Goal: Information Seeking & Learning: Check status

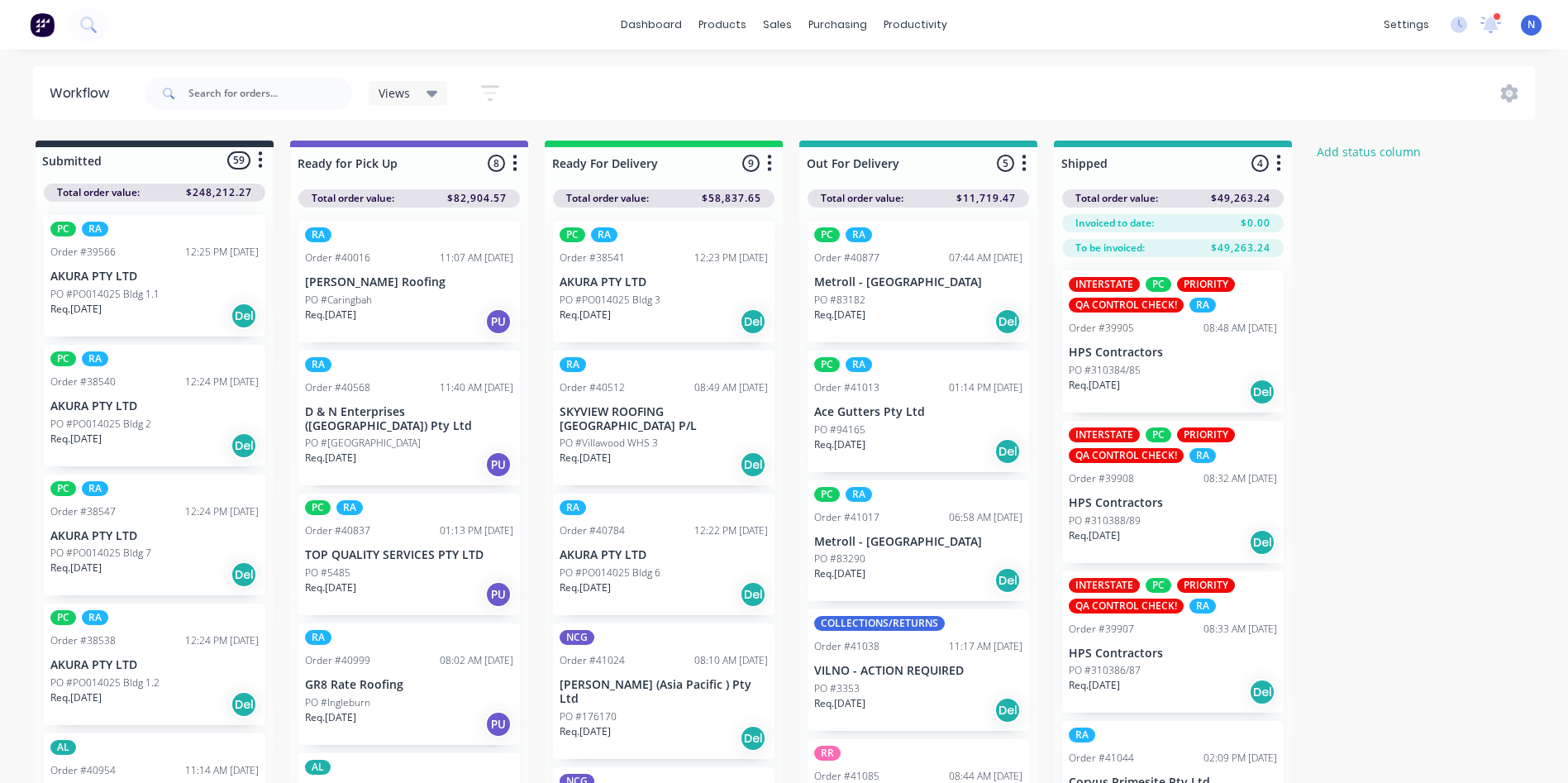
scroll to position [1824, 0]
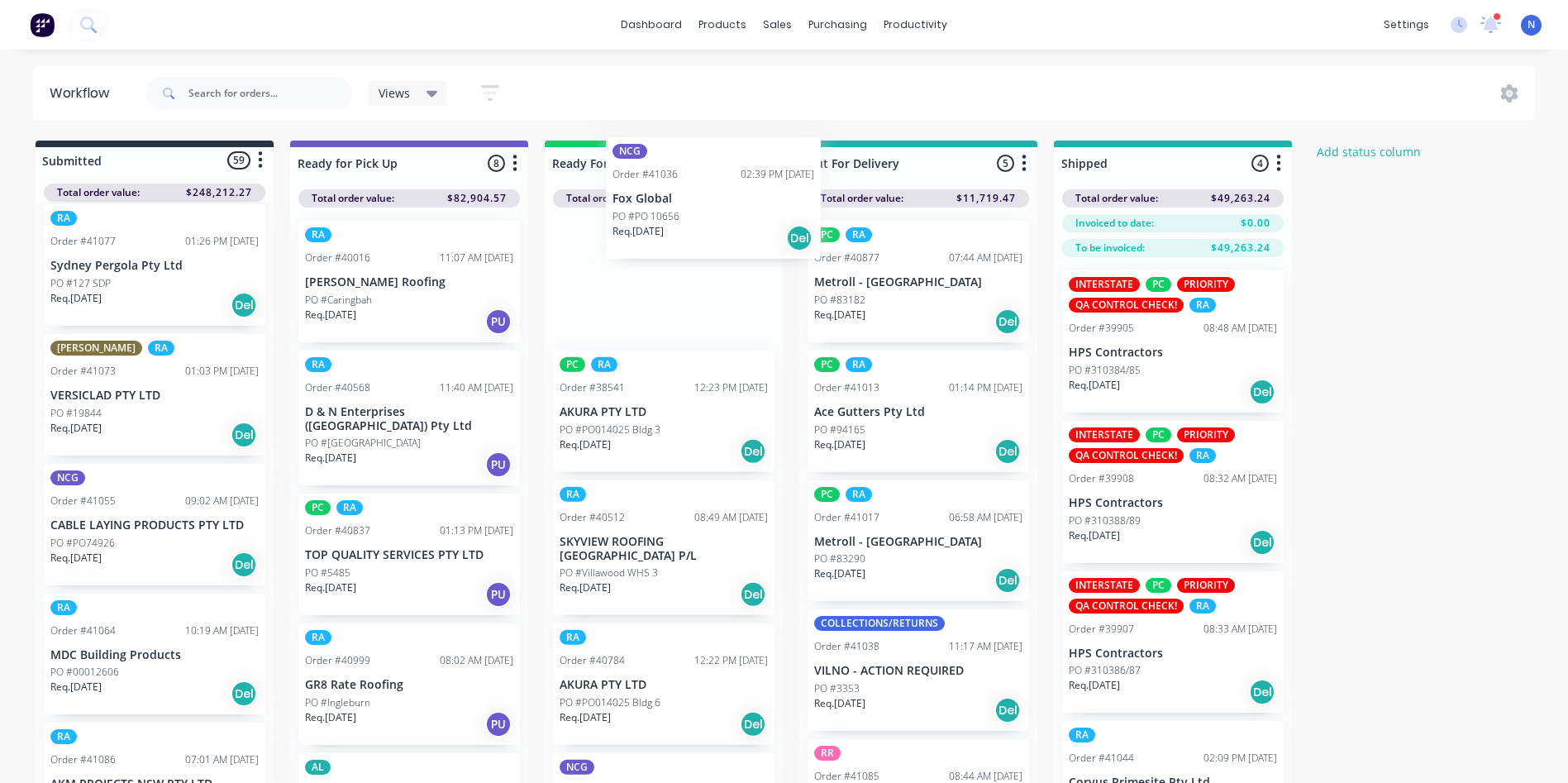
drag, startPoint x: 96, startPoint y: 558, endPoint x: 660, endPoint y: 227, distance: 654.0
click at [660, 227] on div "Submitted 59 Status colour #273444 hex #273444 Save Cancel Summaries Total orde…" at bounding box center [886, 491] width 1798 height 701
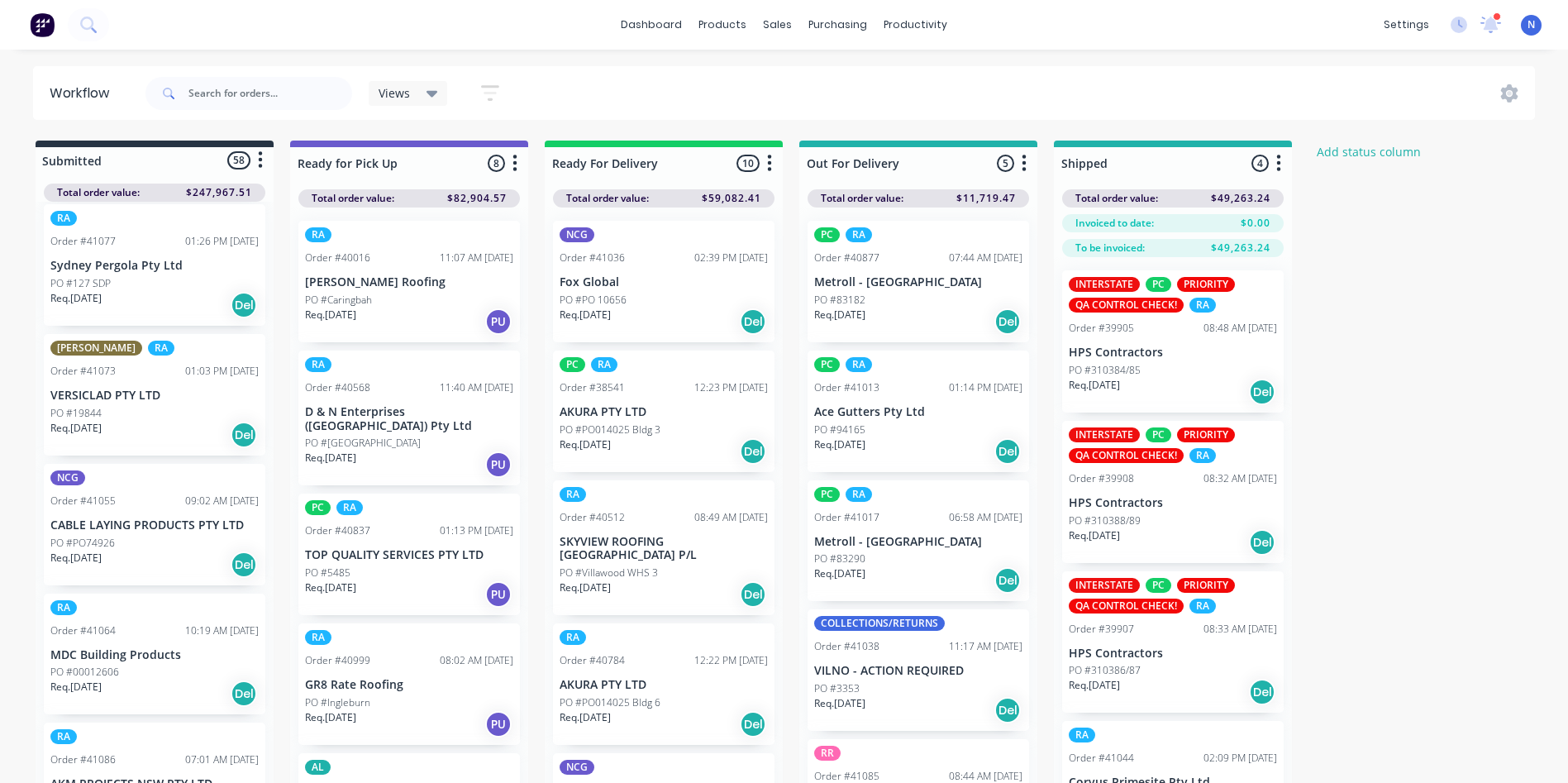
click at [611, 310] on p "Req. [DATE]" at bounding box center [585, 315] width 51 height 14
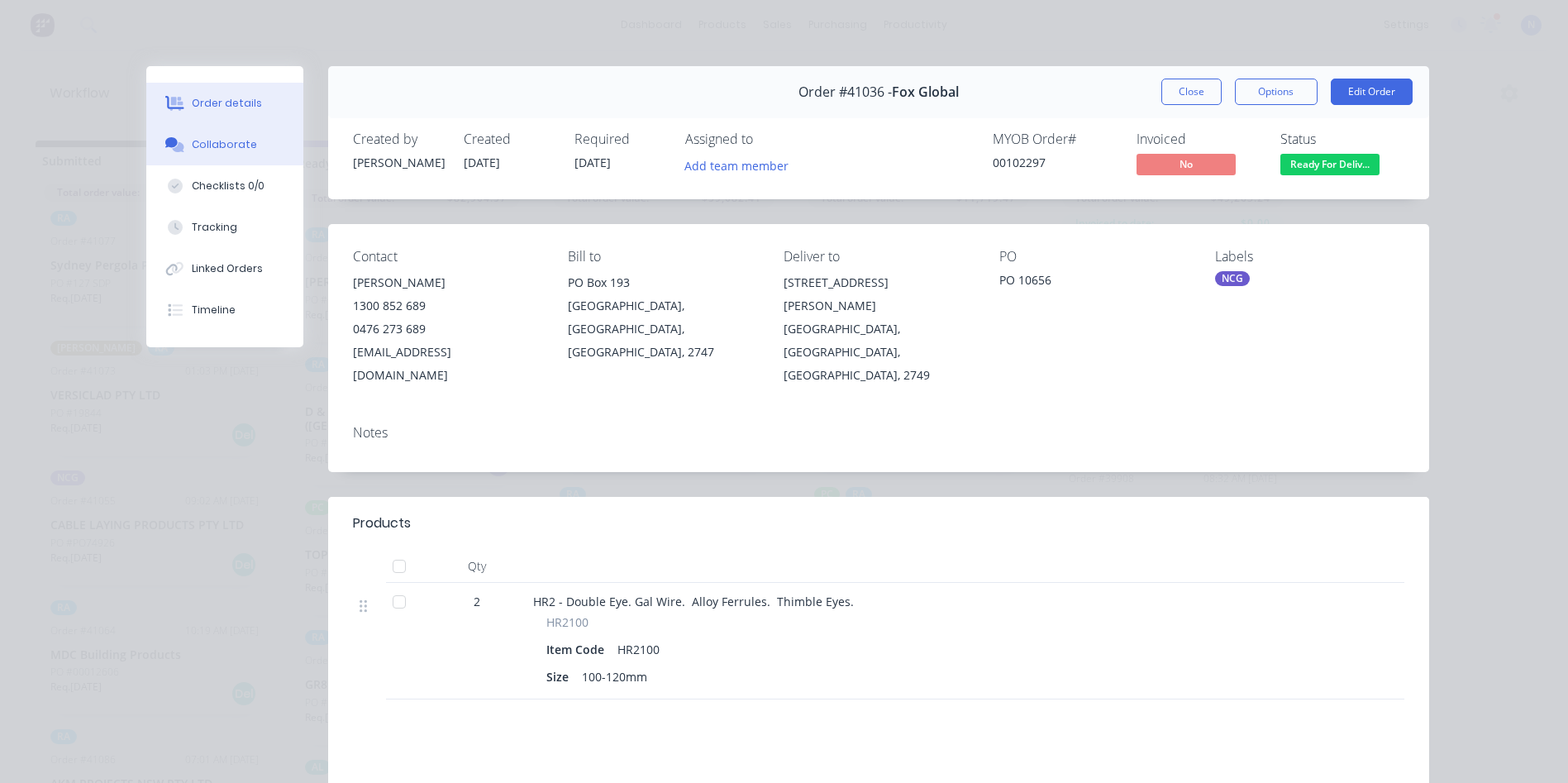
click at [229, 145] on div "Collaborate" at bounding box center [224, 144] width 65 height 14
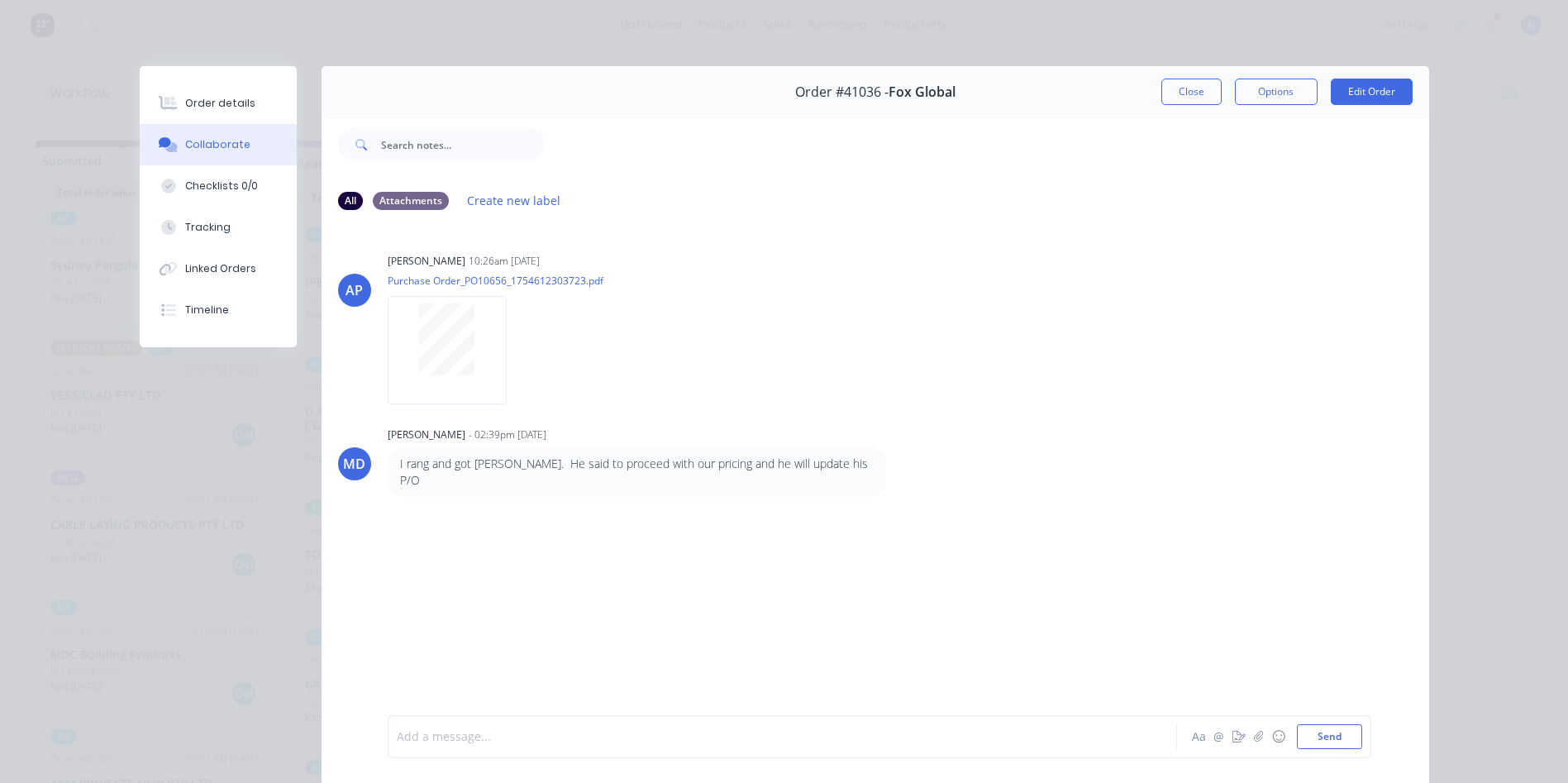
click at [690, 737] on div at bounding box center [759, 736] width 724 height 17
drag, startPoint x: 1173, startPoint y: 80, endPoint x: 1182, endPoint y: 39, distance: 42.0
click at [1173, 78] on button "Close" at bounding box center [1191, 91] width 60 height 26
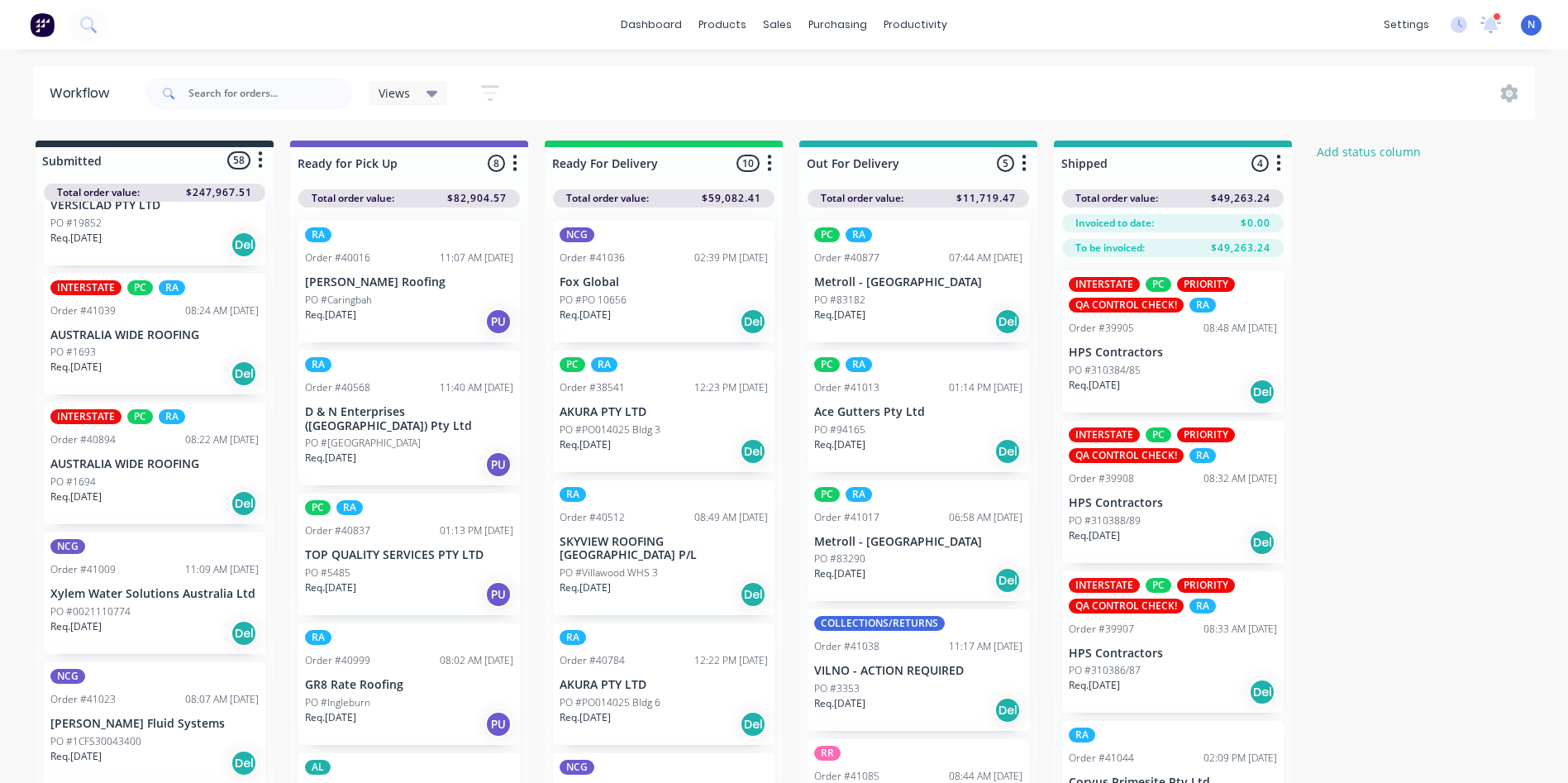
scroll to position [1047, 0]
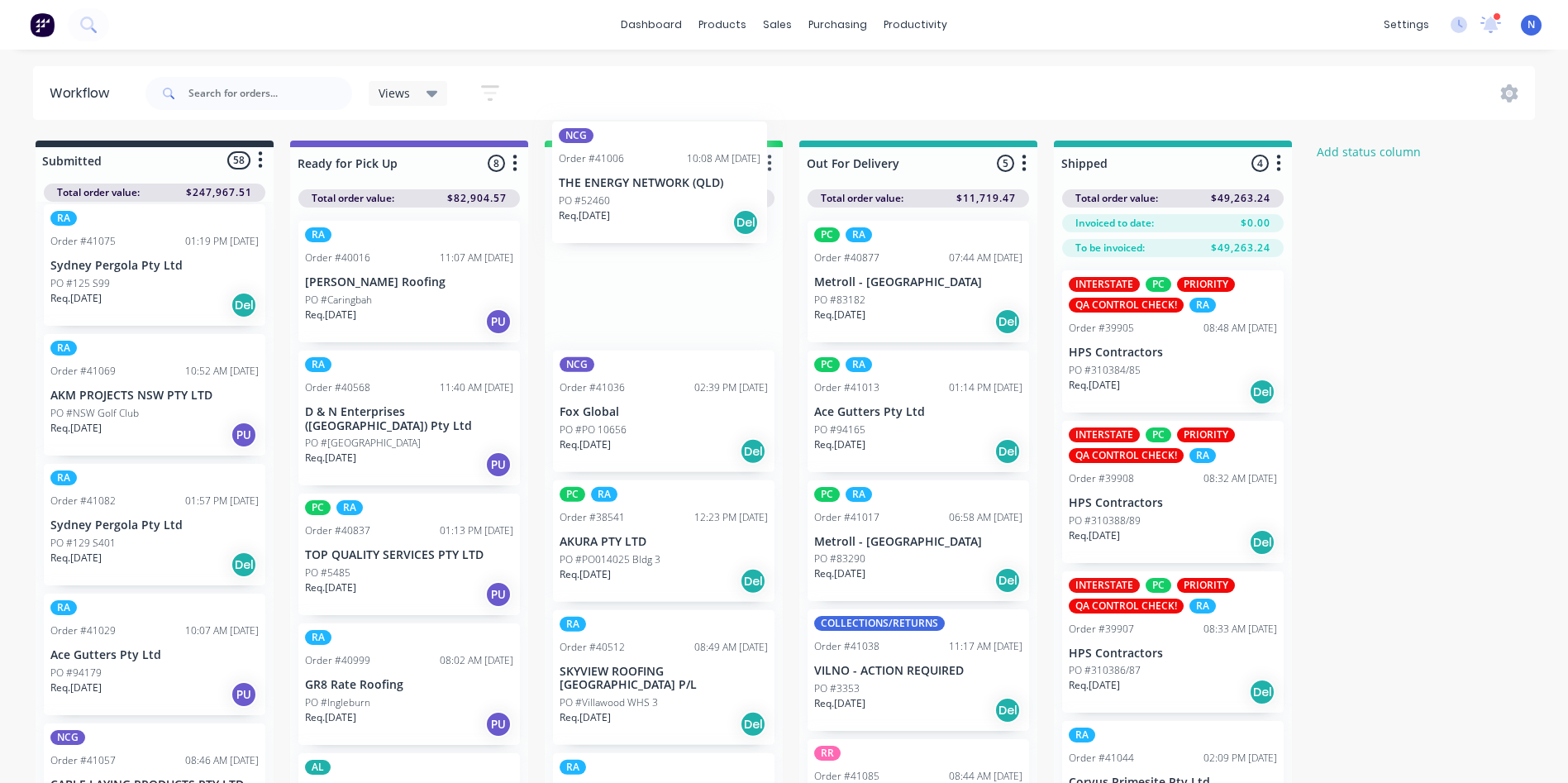
drag, startPoint x: 85, startPoint y: 543, endPoint x: 596, endPoint y: 196, distance: 617.7
click at [596, 196] on div "Submitted 58 Status colour #273444 hex #273444 Save Cancel Summaries Total orde…" at bounding box center [886, 491] width 1798 height 701
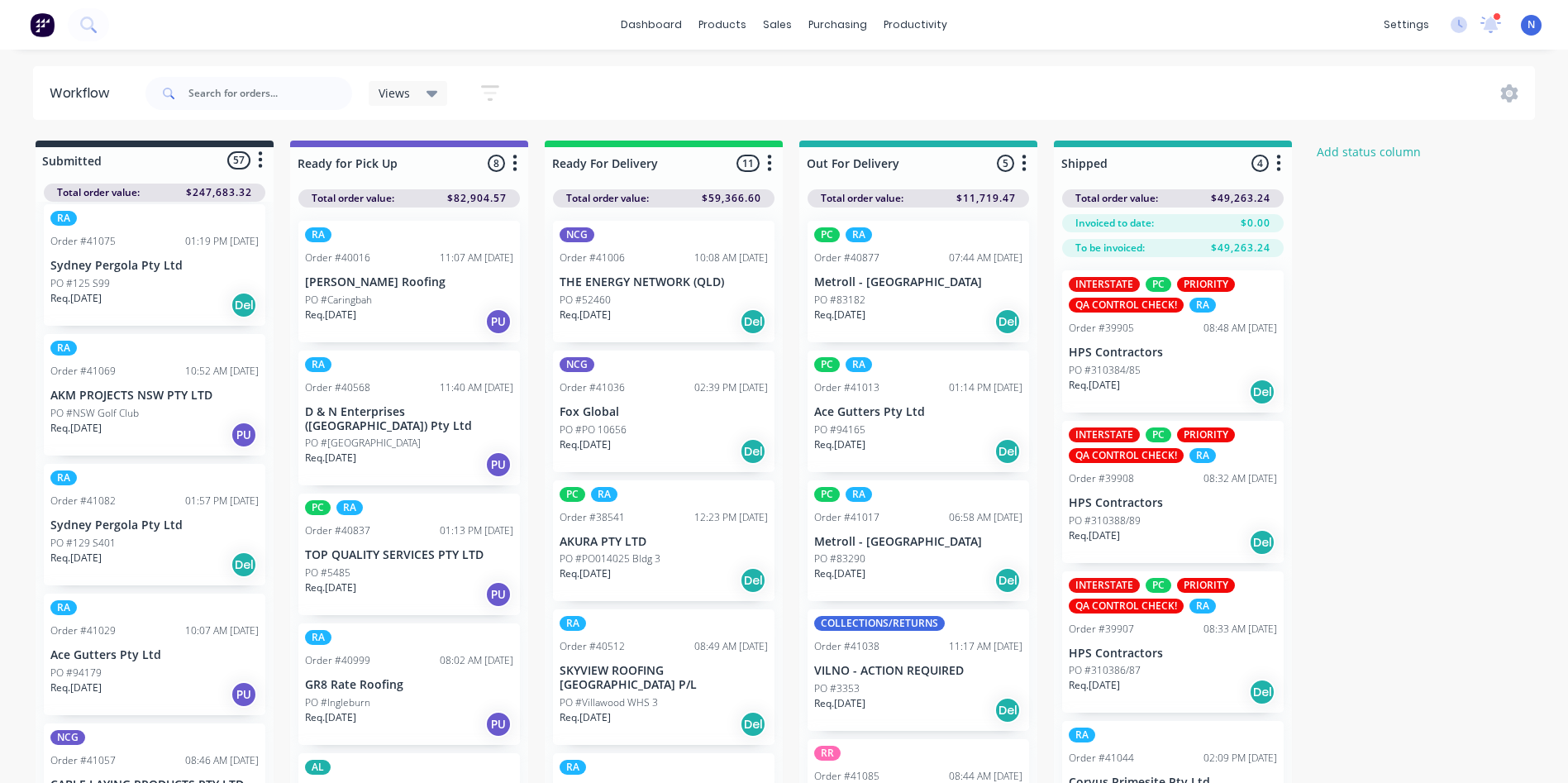
click at [594, 298] on p "PO #52460" at bounding box center [585, 299] width 51 height 14
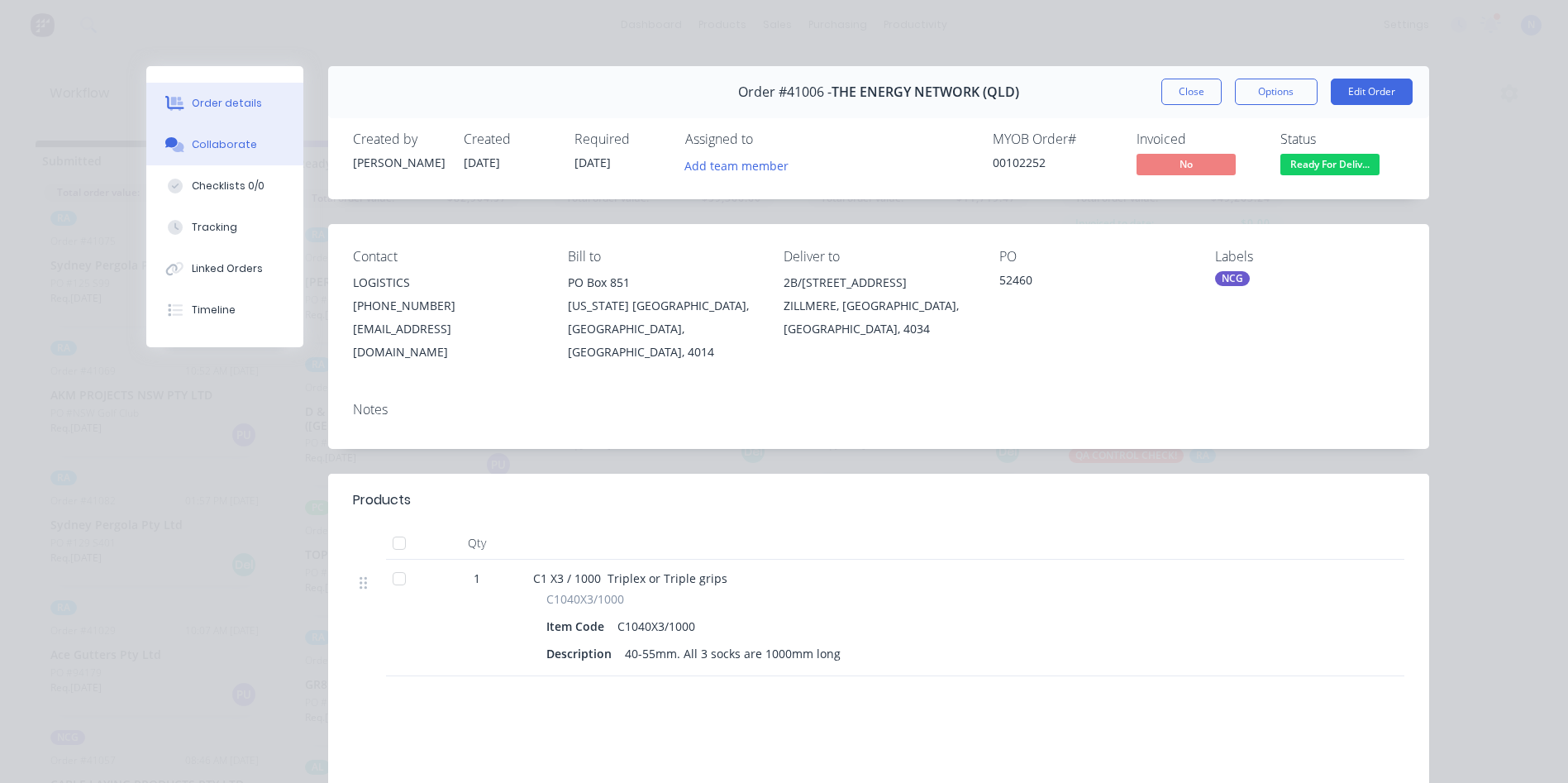
click at [207, 143] on div "Collaborate" at bounding box center [224, 144] width 65 height 14
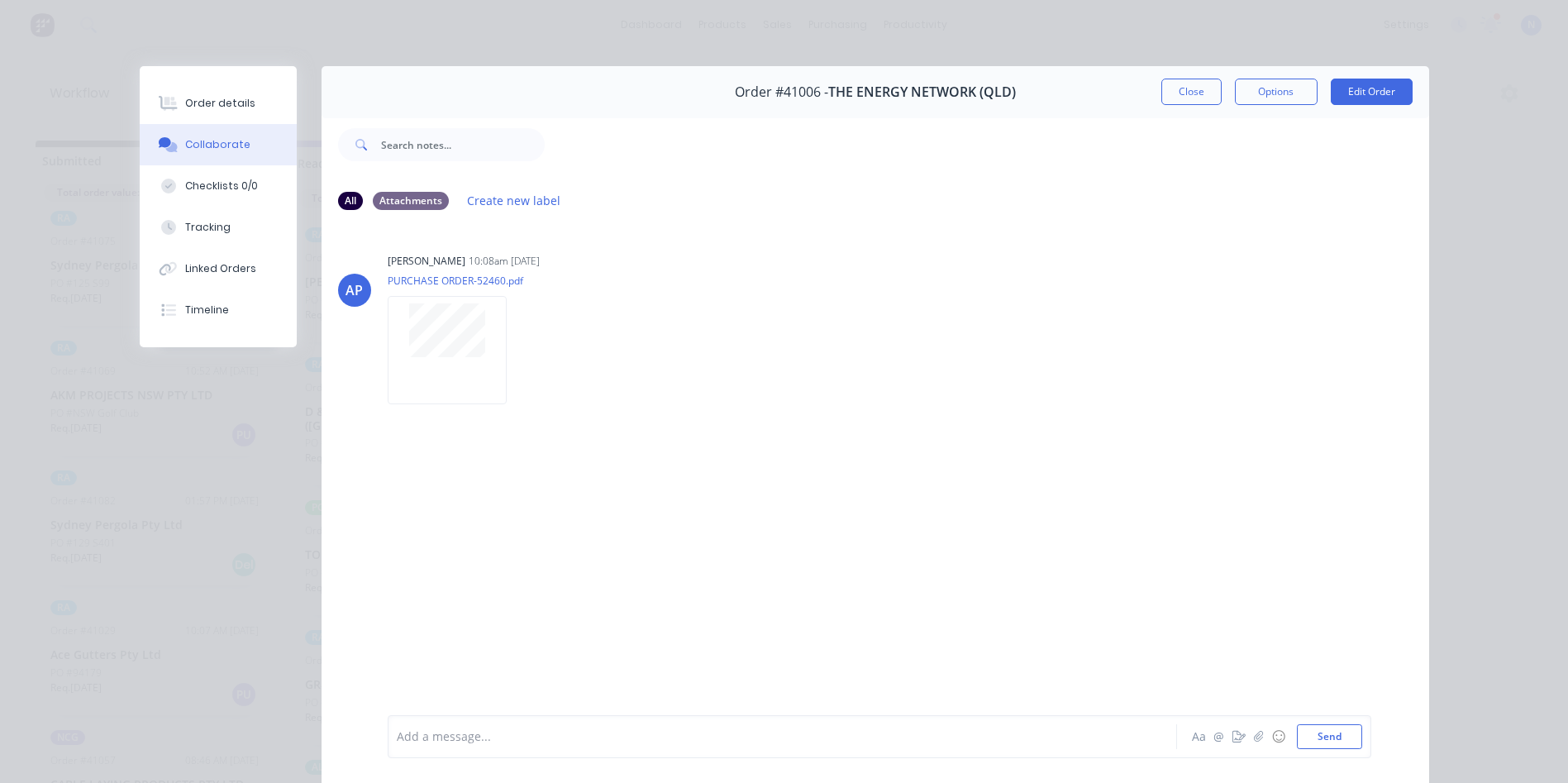
click at [503, 737] on div at bounding box center [759, 736] width 724 height 17
drag, startPoint x: 1195, startPoint y: 98, endPoint x: 1180, endPoint y: 40, distance: 59.9
click at [1195, 97] on button "Close" at bounding box center [1191, 91] width 60 height 26
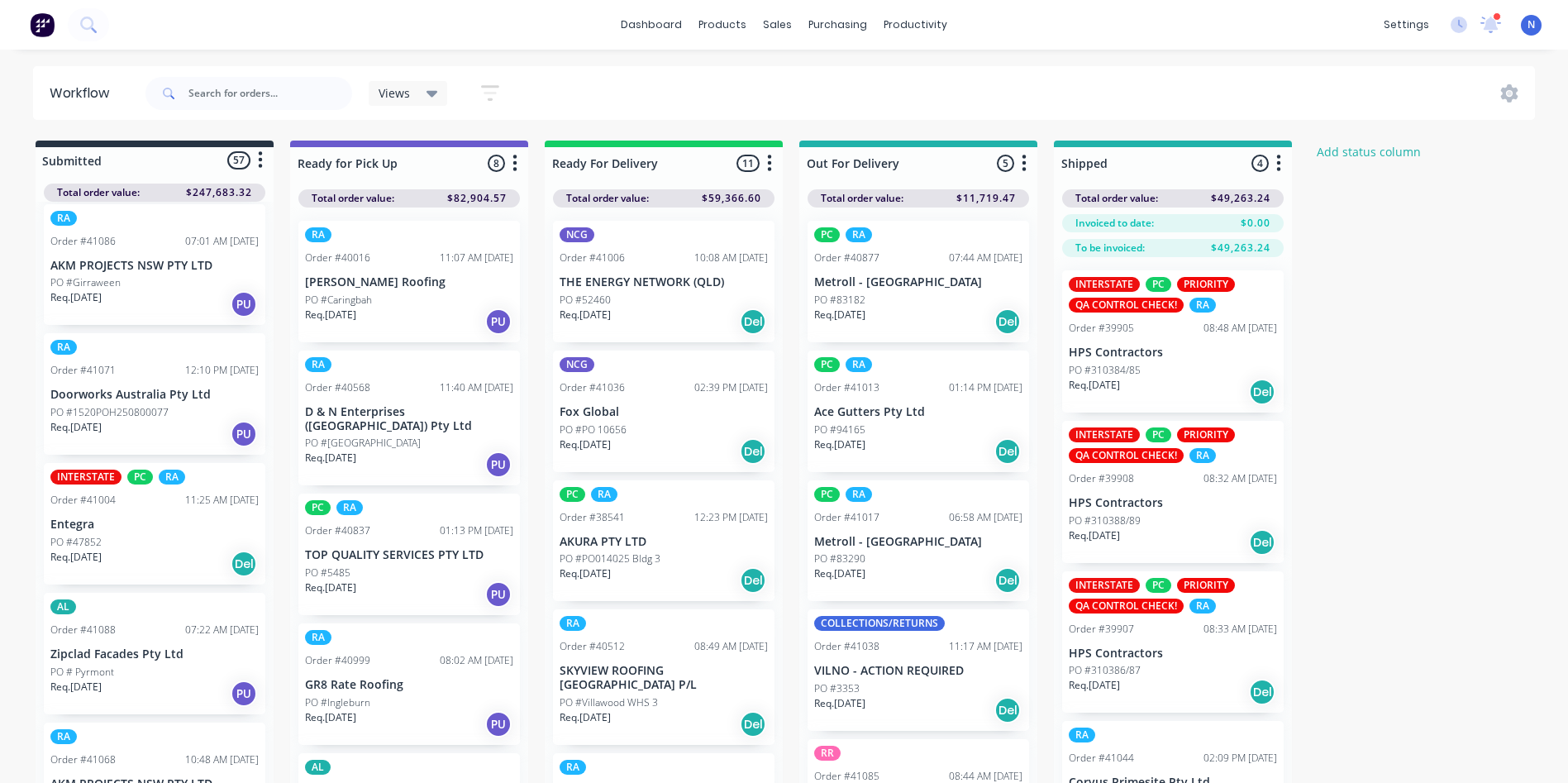
scroll to position [5194, 0]
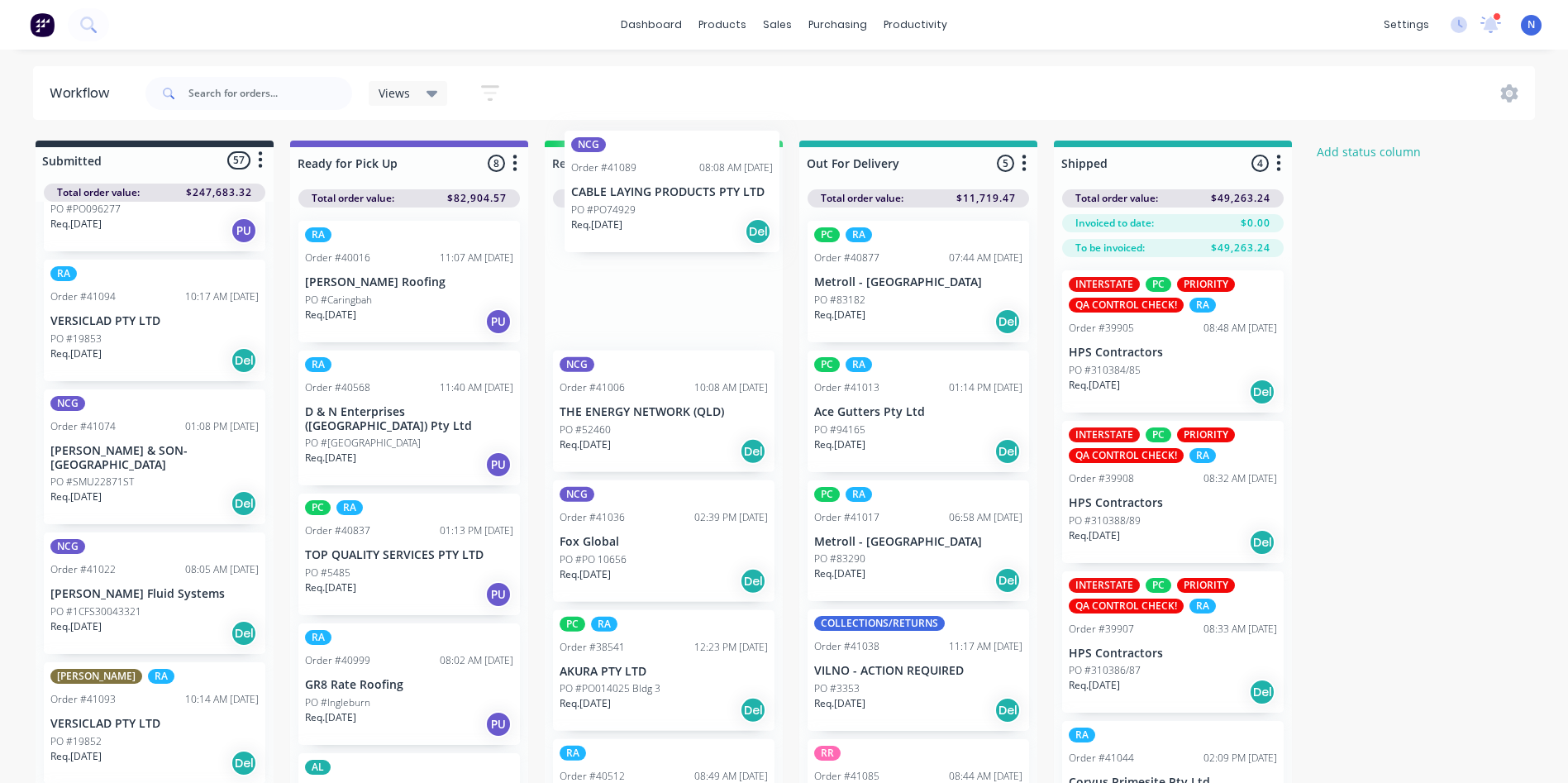
drag, startPoint x: 94, startPoint y: 540, endPoint x: 611, endPoint y: 227, distance: 604.4
click at [611, 227] on div "Submitted 57 Status colour #273444 hex #273444 Save Cancel Summaries Total orde…" at bounding box center [886, 491] width 1798 height 701
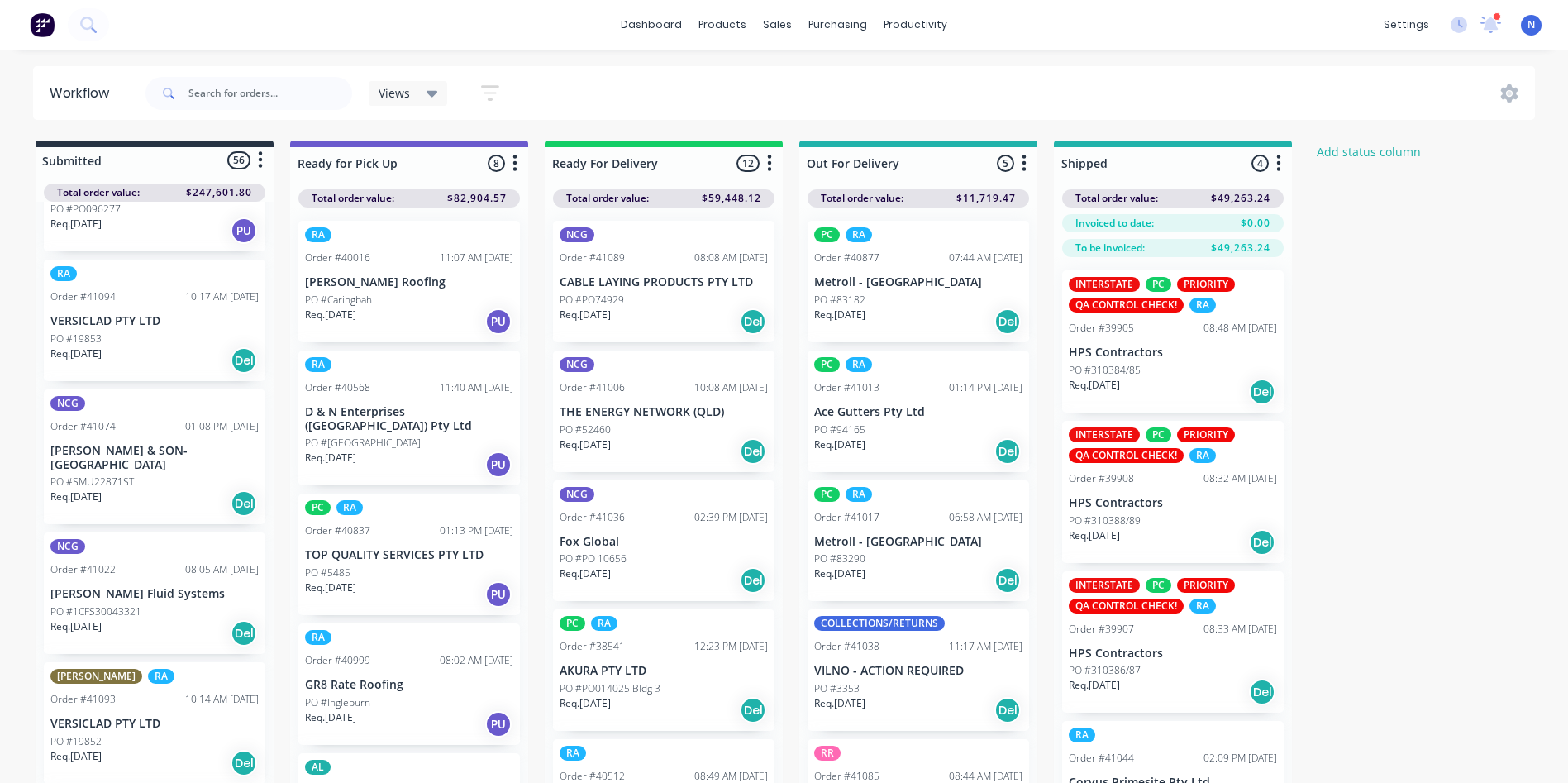
click at [606, 305] on p "PO #PO74929" at bounding box center [592, 299] width 65 height 14
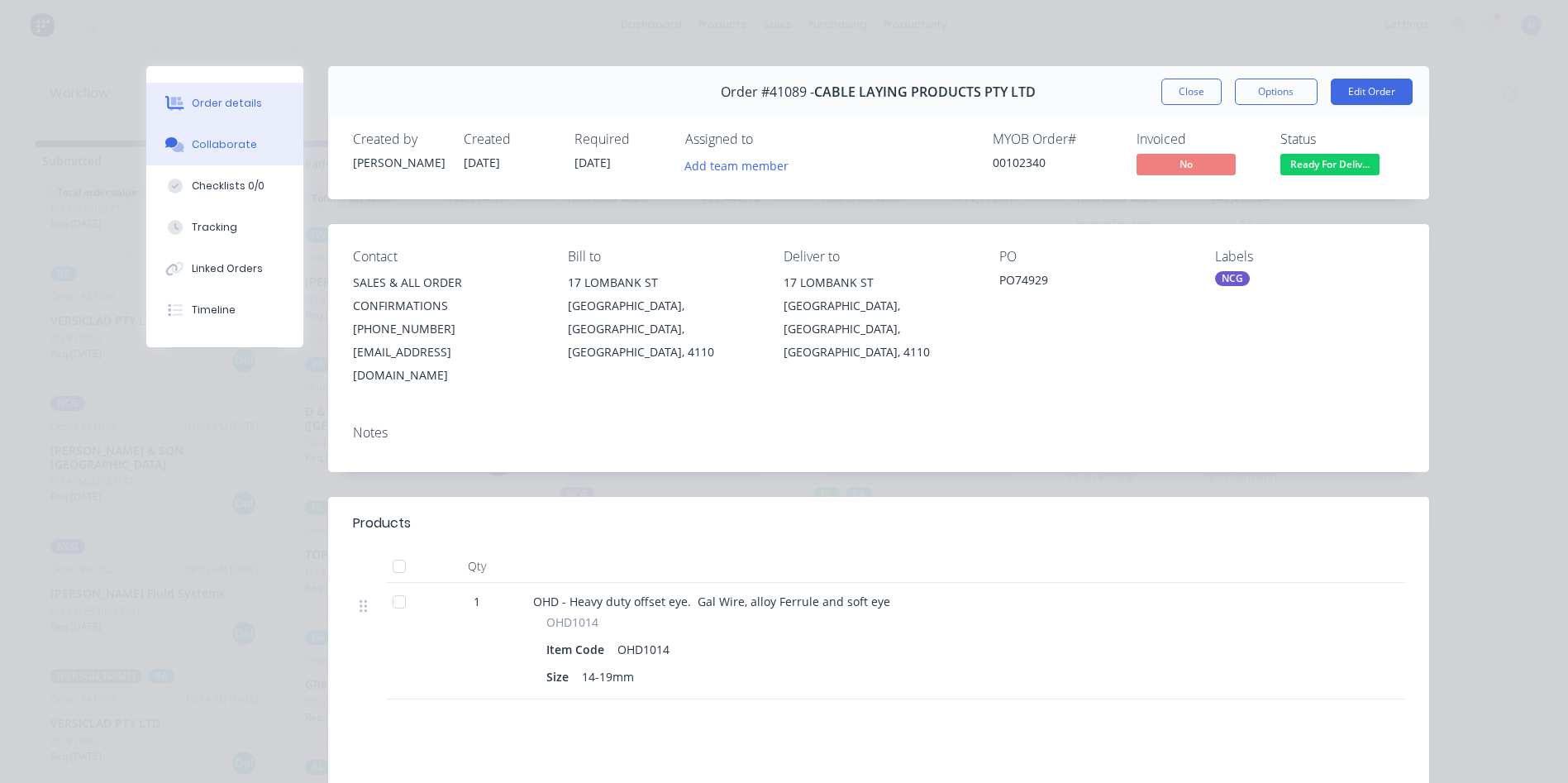
click at [202, 150] on div "Collaborate" at bounding box center [224, 144] width 65 height 14
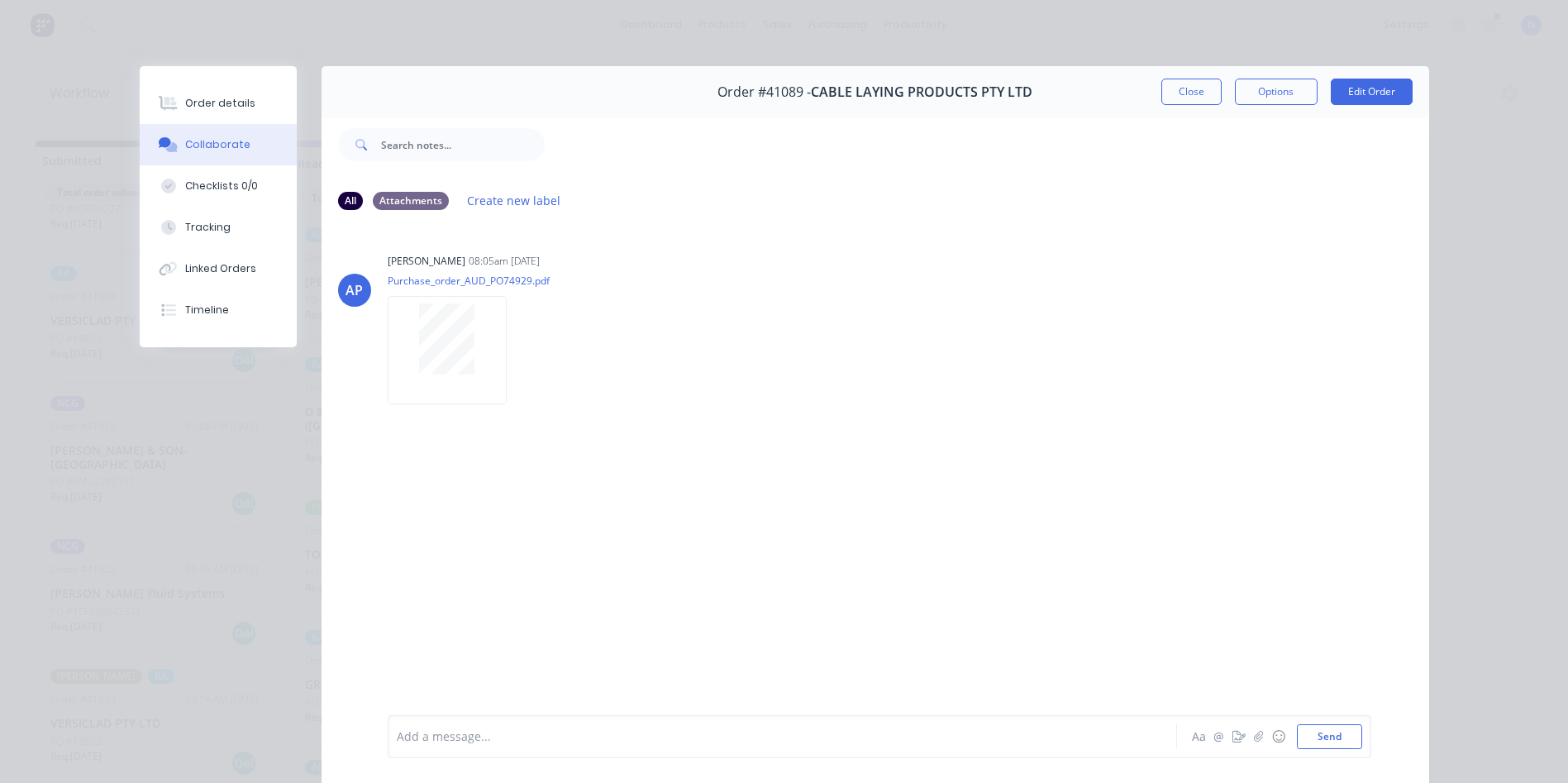
click at [554, 735] on div at bounding box center [759, 736] width 724 height 17
click at [1184, 95] on button "Close" at bounding box center [1191, 91] width 60 height 26
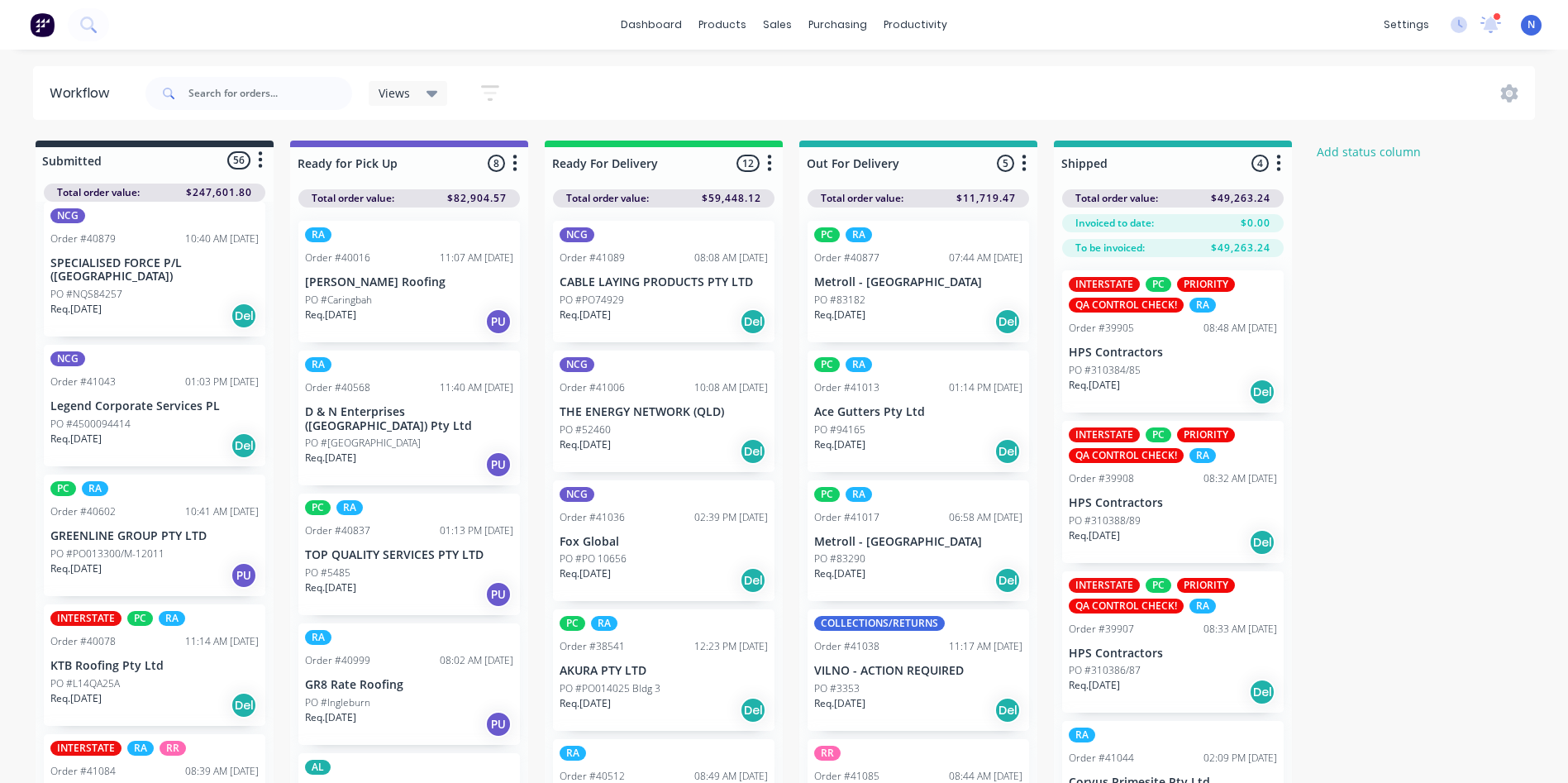
scroll to position [1307, 0]
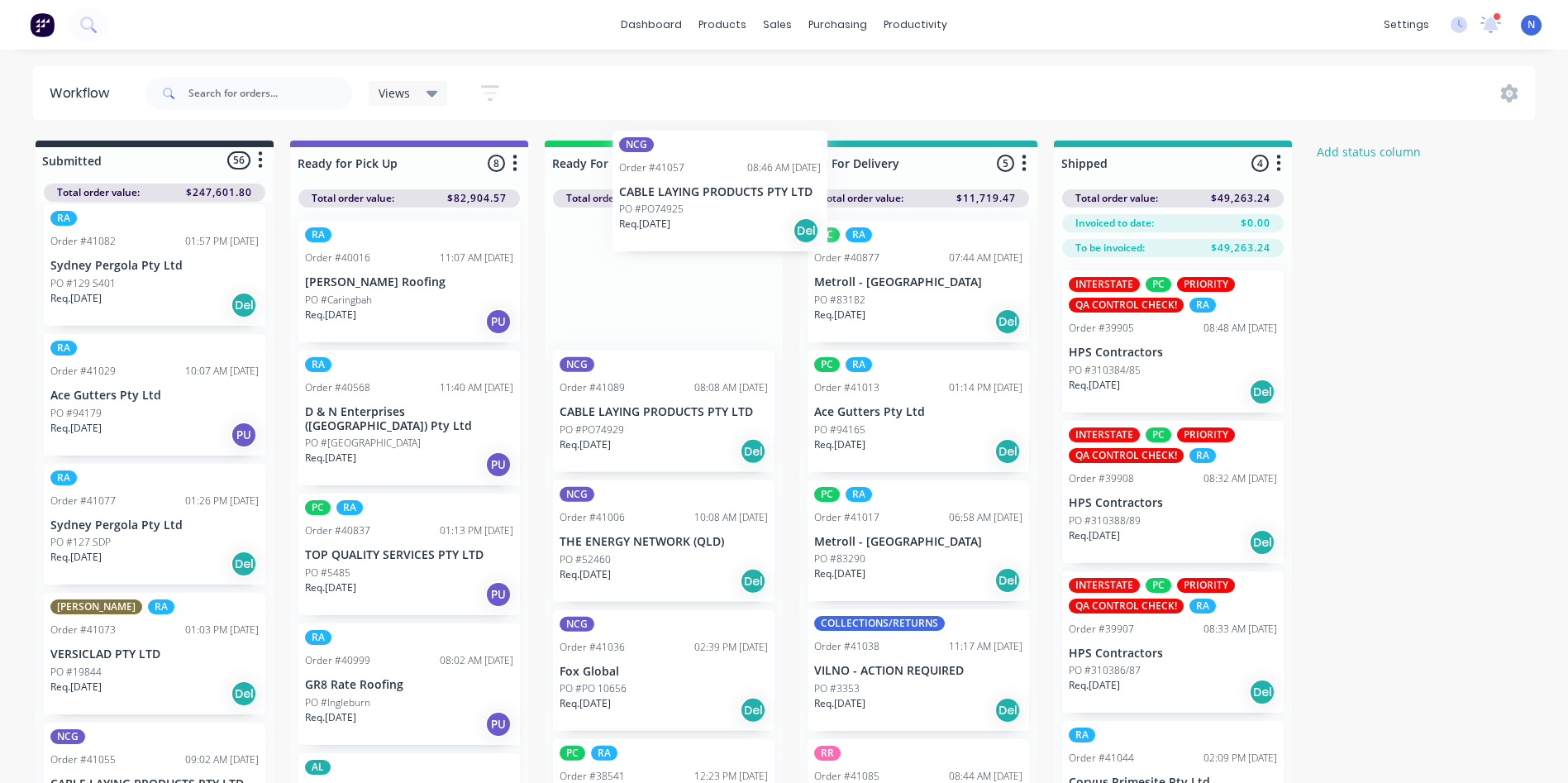
drag, startPoint x: 83, startPoint y: 549, endPoint x: 662, endPoint y: 210, distance: 670.9
click at [662, 210] on div "Submitted 56 Status colour #273444 hex #273444 Save Cancel Summaries Total orde…" at bounding box center [886, 491] width 1798 height 701
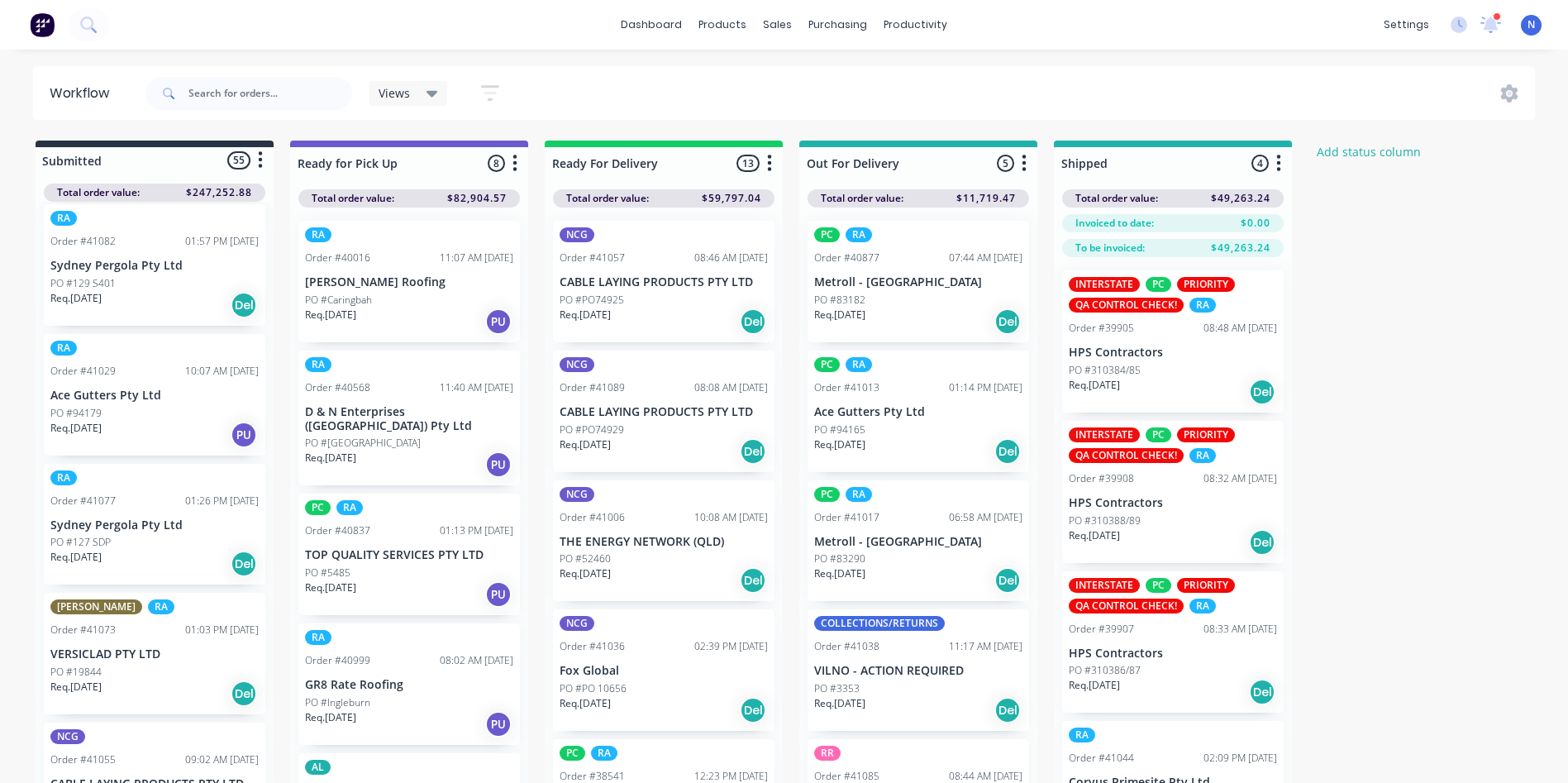
click at [598, 295] on p "PO #PO74925" at bounding box center [592, 299] width 65 height 14
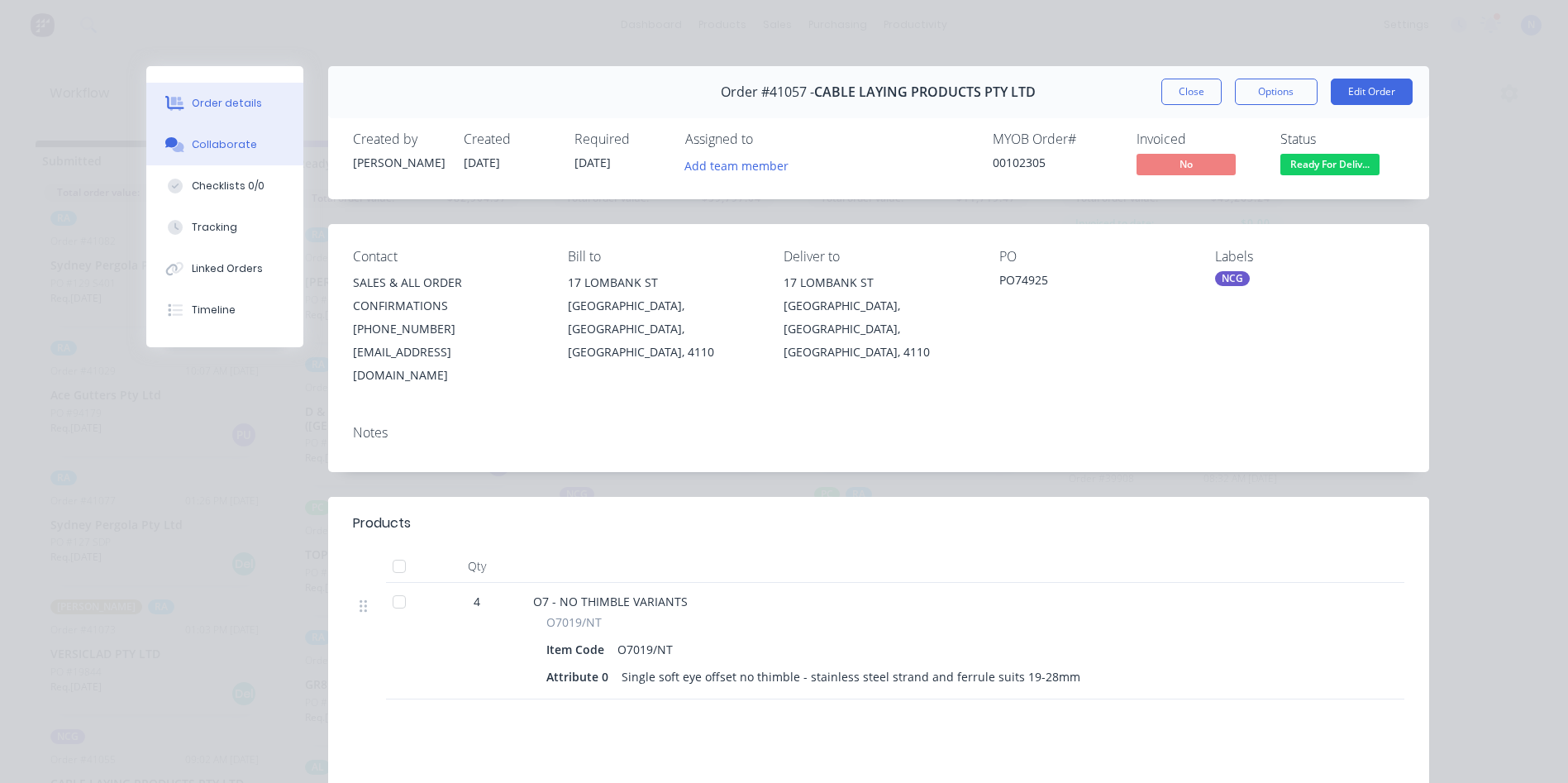
click at [227, 138] on div "Collaborate" at bounding box center [224, 144] width 65 height 14
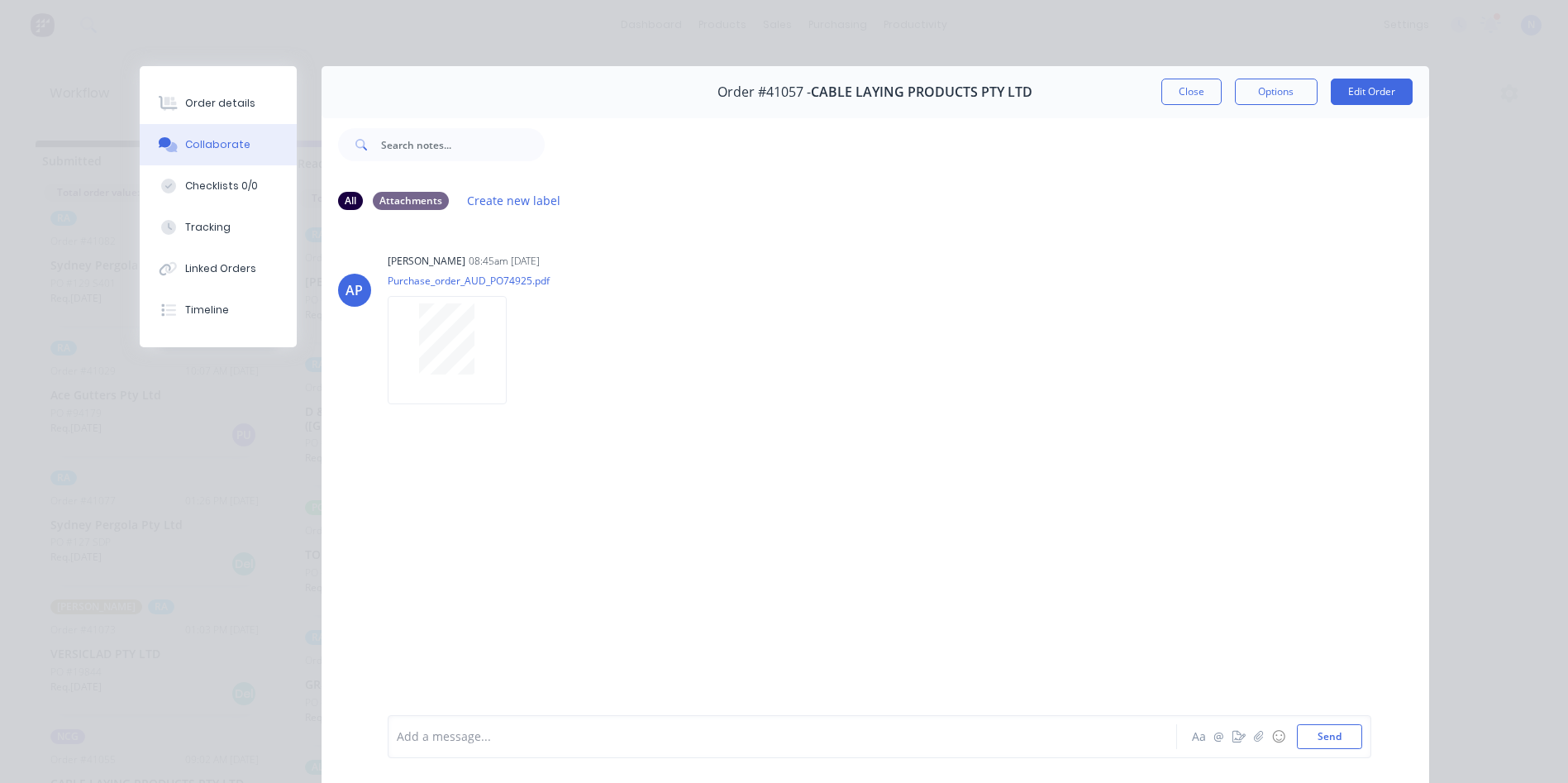
click at [562, 742] on div at bounding box center [759, 736] width 724 height 17
click at [1189, 83] on button "Close" at bounding box center [1191, 91] width 60 height 26
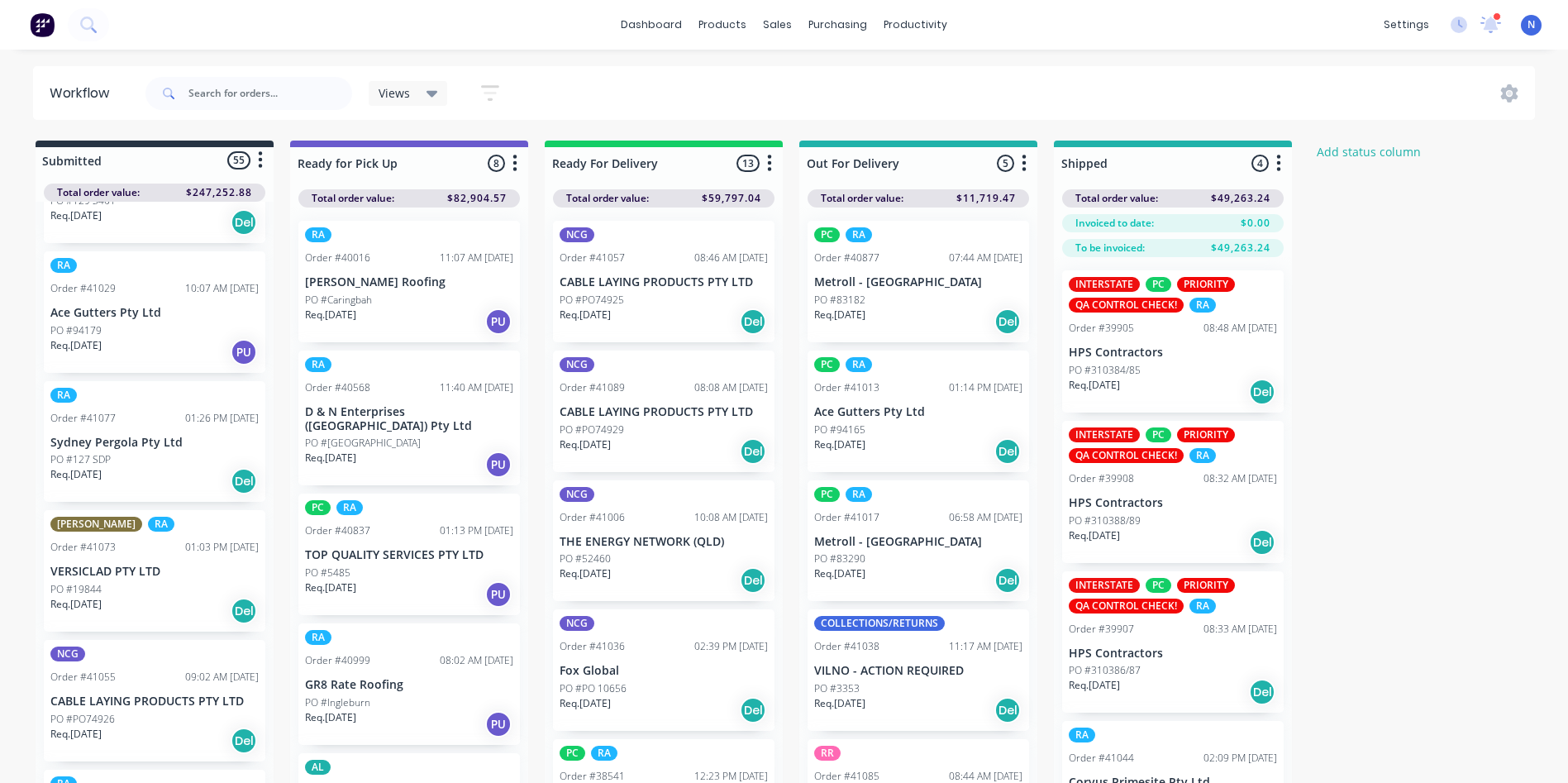
scroll to position [4, 0]
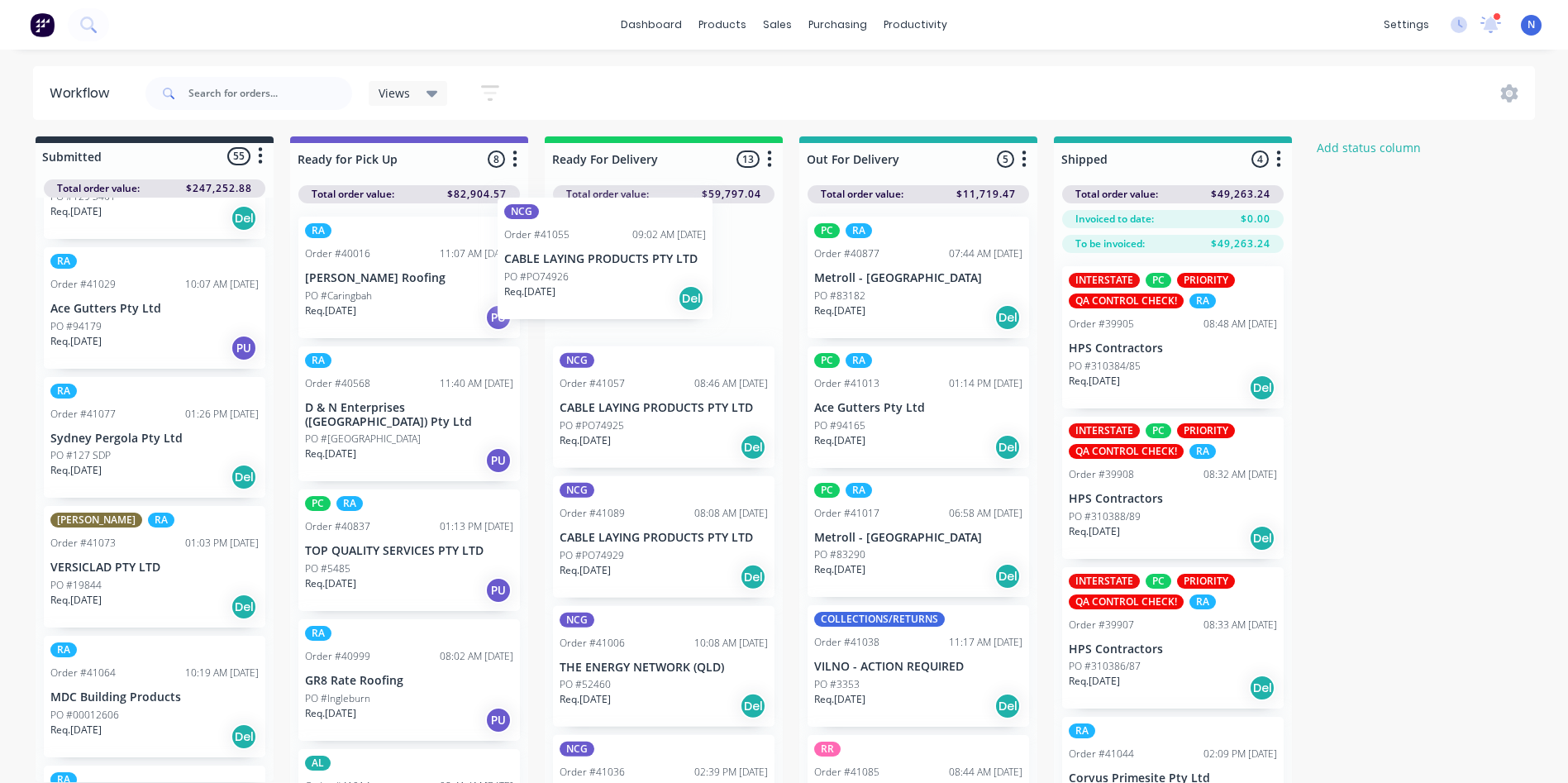
drag, startPoint x: 87, startPoint y: 723, endPoint x: 543, endPoint y: 276, distance: 638.5
click at [543, 276] on div "Submitted 55 Status colour #273444 hex #273444 Save Cancel Summaries Total orde…" at bounding box center [886, 486] width 1798 height 701
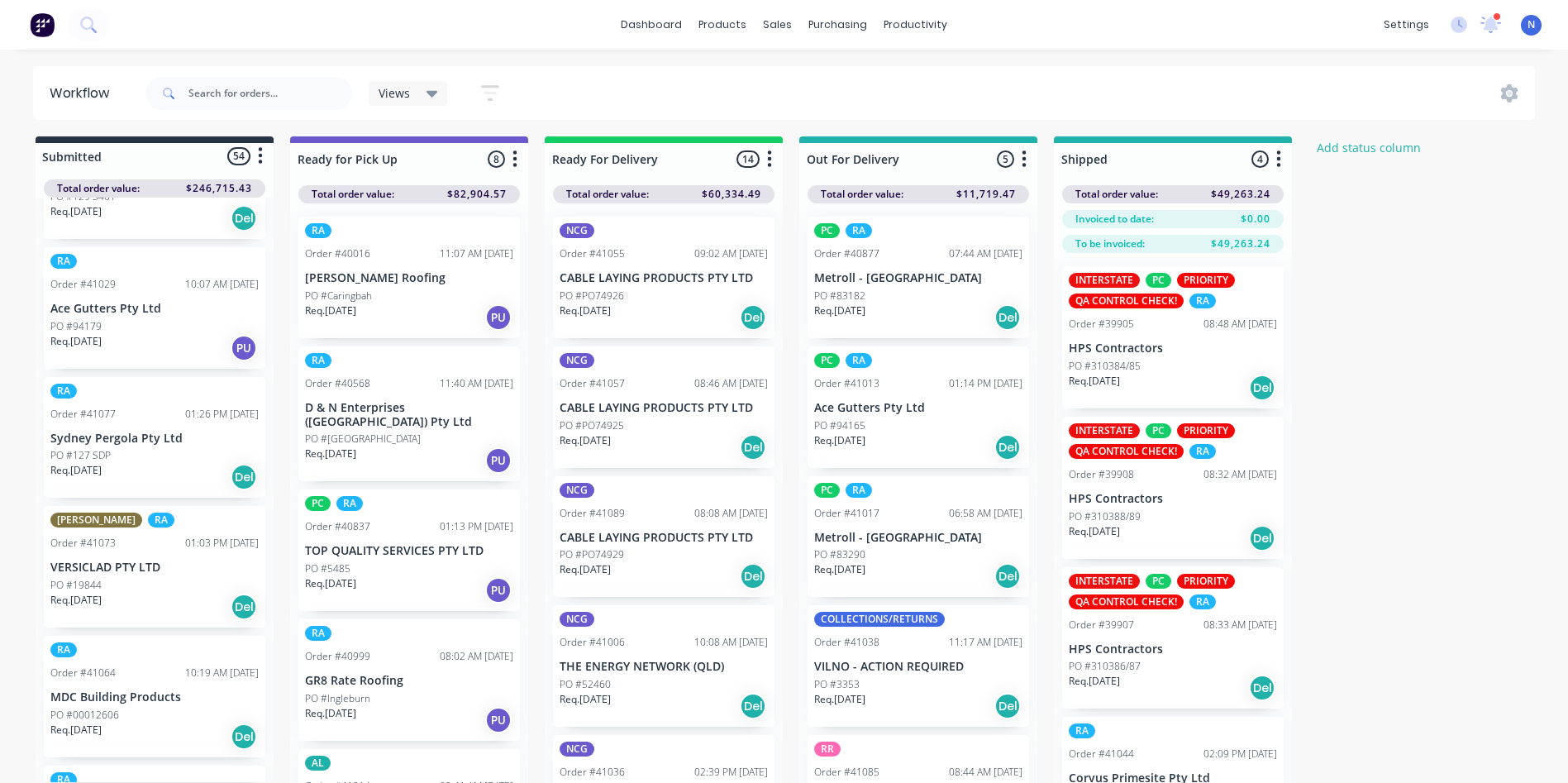
click at [594, 301] on p "PO #PO74926" at bounding box center [592, 295] width 65 height 14
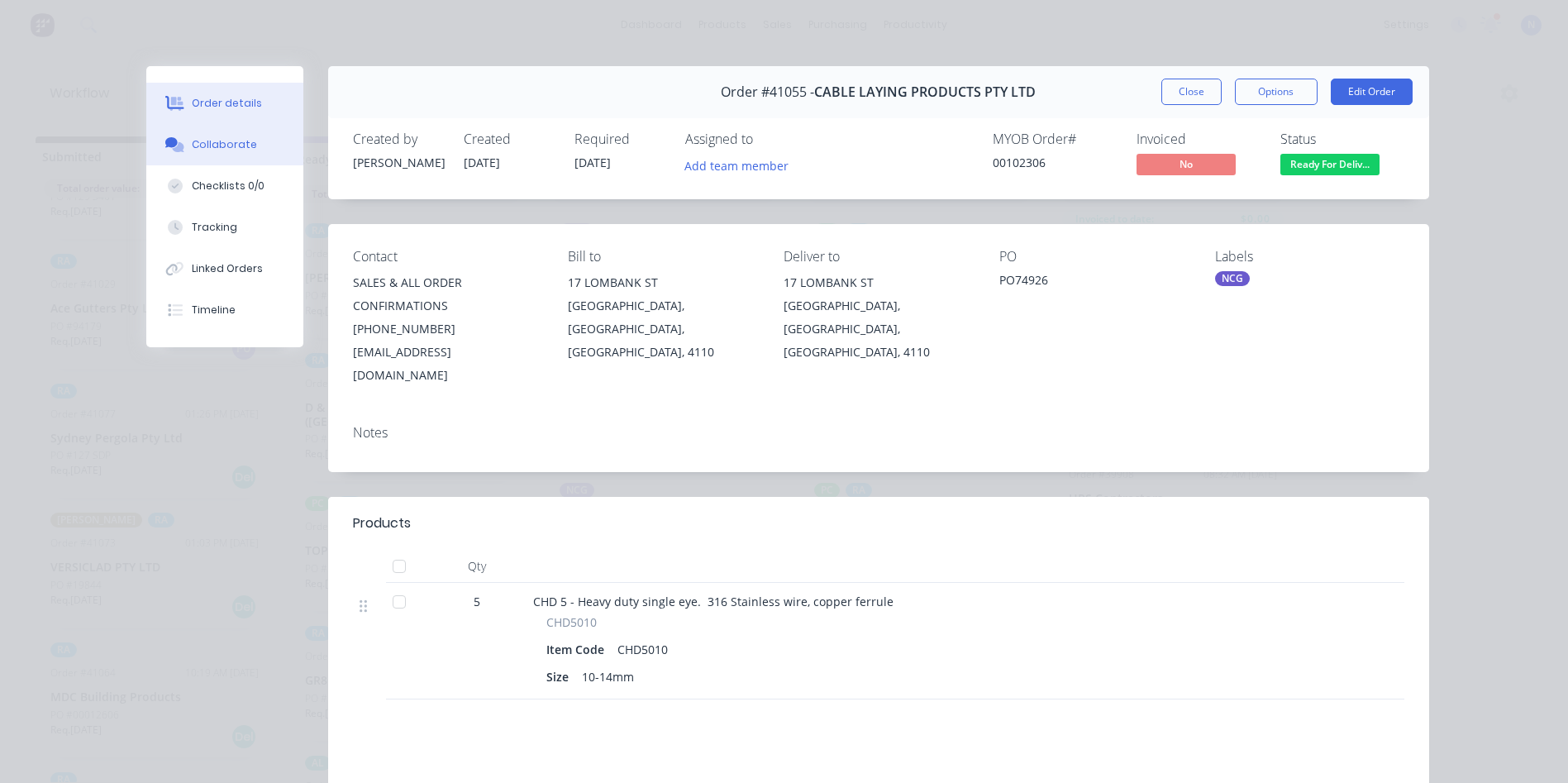
click at [223, 142] on div "Collaborate" at bounding box center [224, 144] width 65 height 14
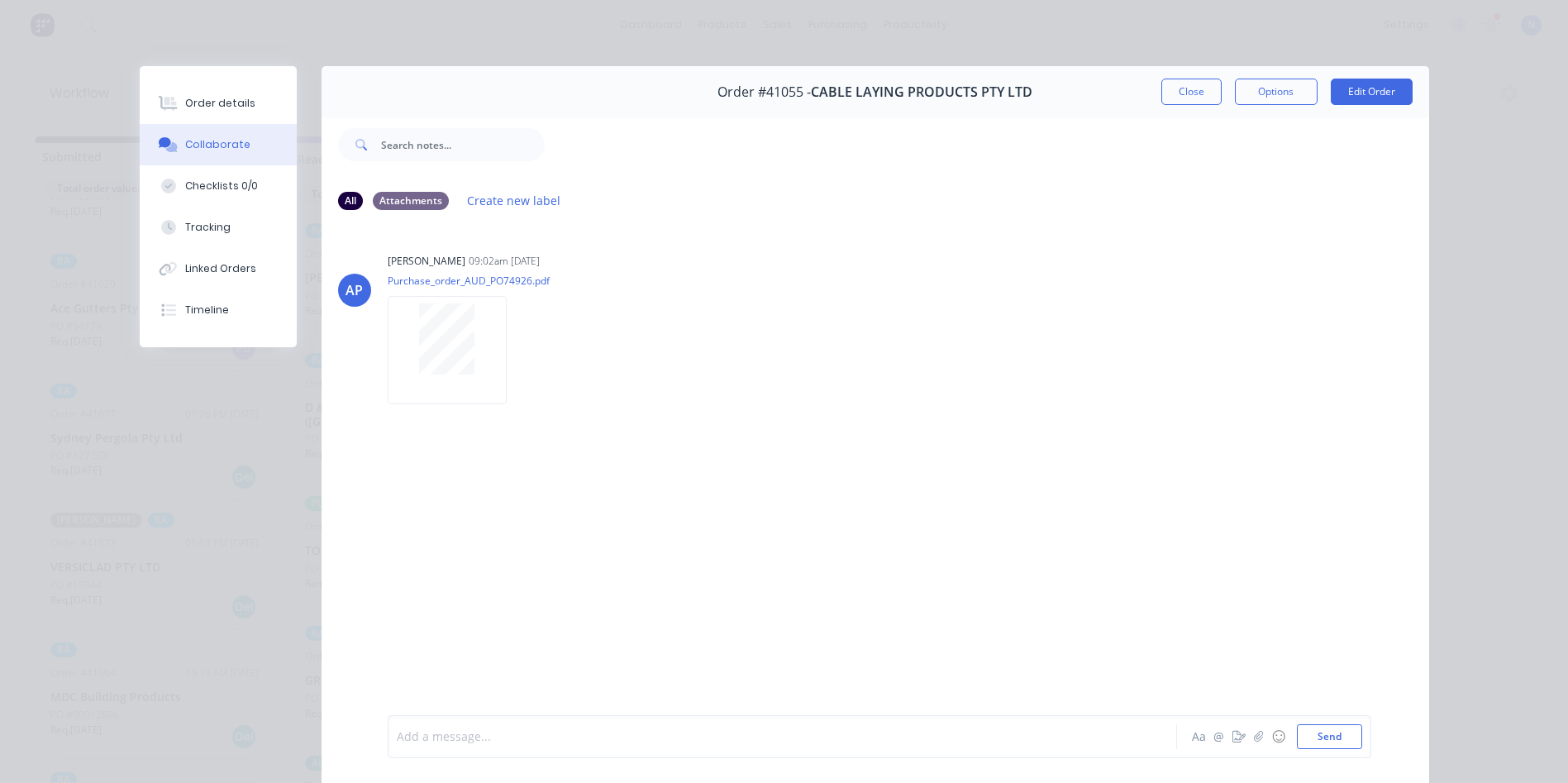
click at [604, 736] on div at bounding box center [759, 736] width 724 height 17
click at [1185, 88] on button "Close" at bounding box center [1191, 91] width 60 height 26
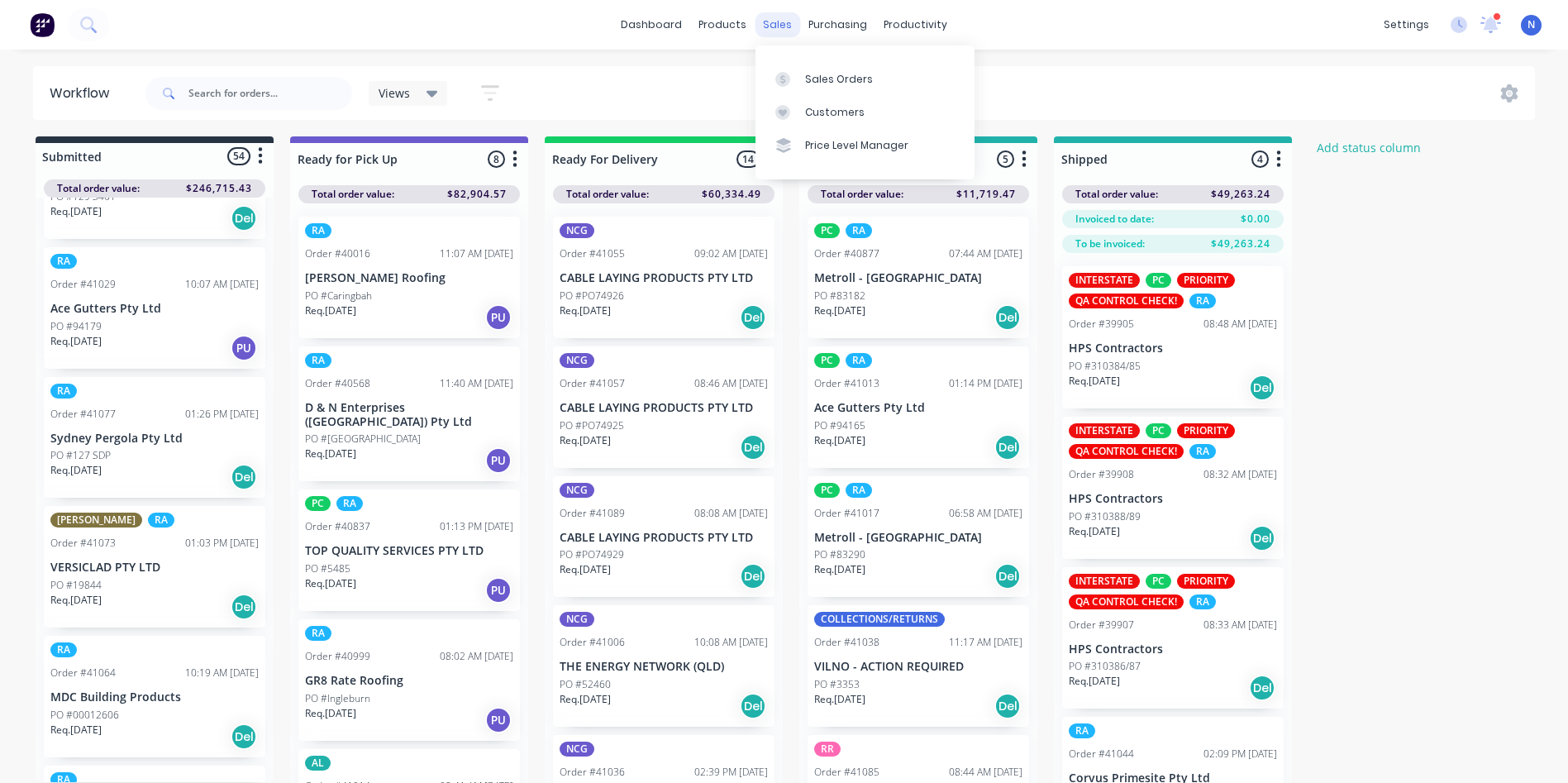
click at [780, 28] on div "sales" at bounding box center [776, 25] width 45 height 25
click at [827, 70] on link "Sales Orders" at bounding box center [865, 78] width 219 height 33
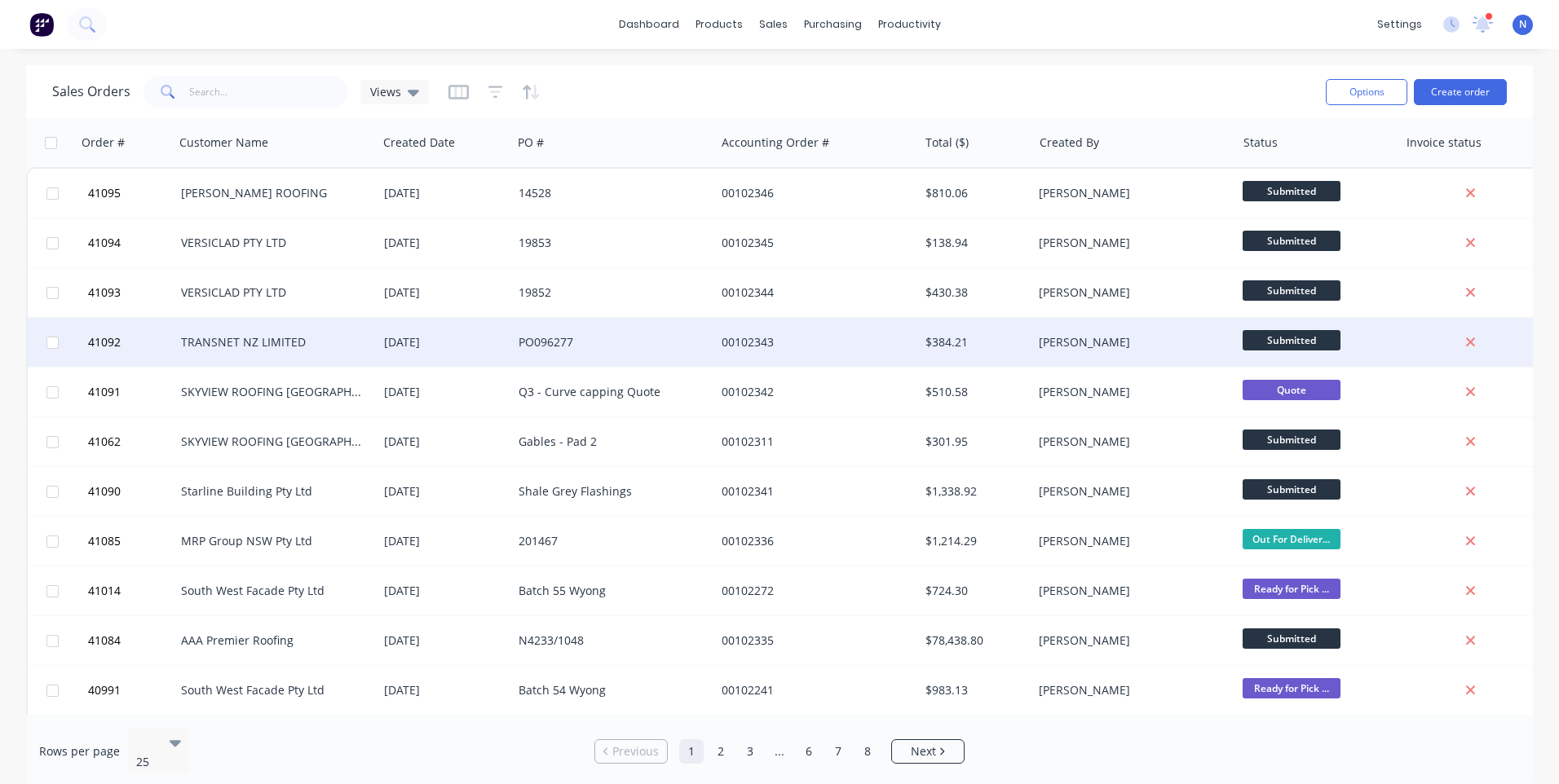
click at [548, 338] on div "PO096277" at bounding box center [609, 342] width 181 height 16
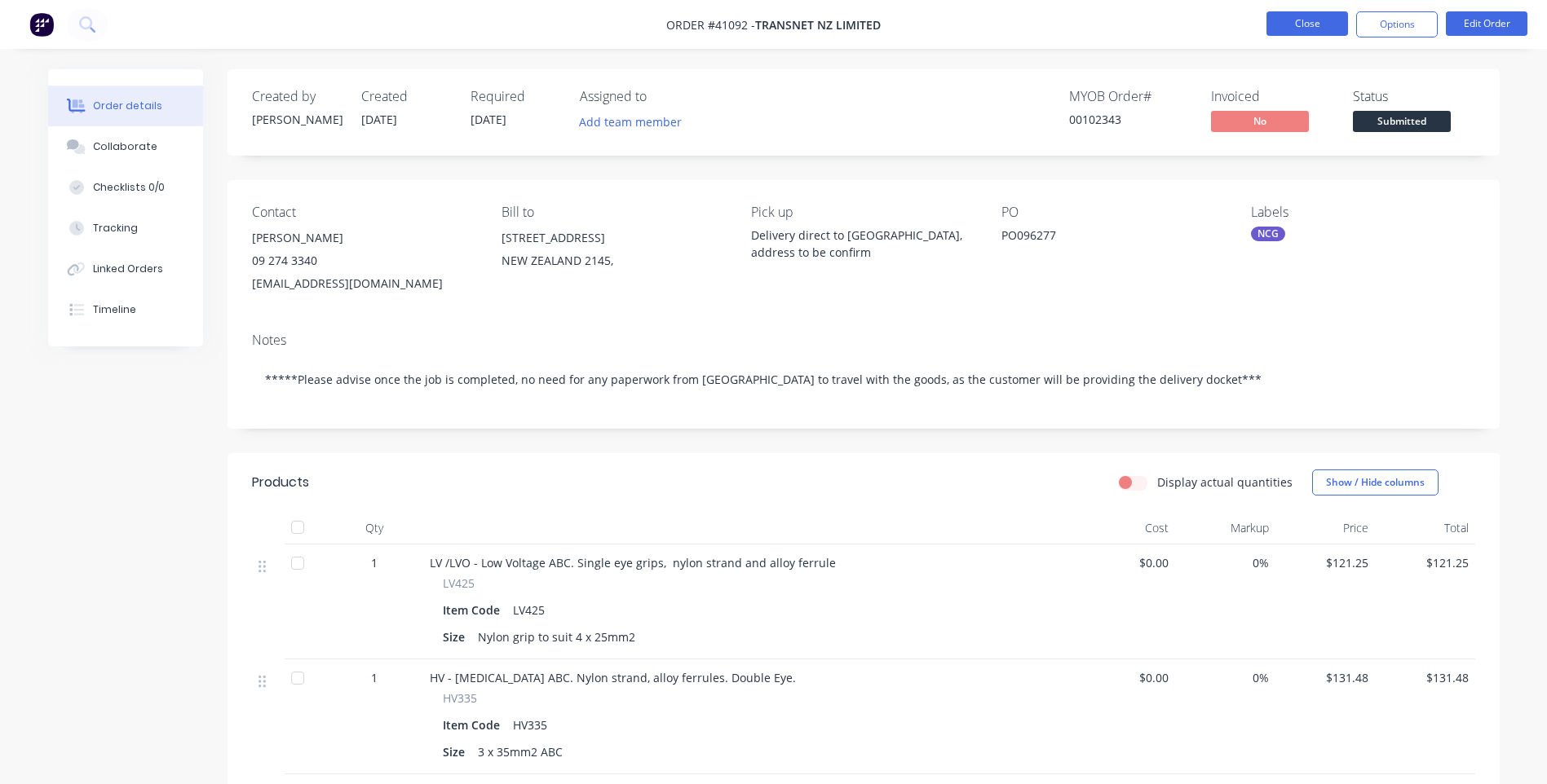
click at [1287, 20] on button "Close" at bounding box center [1307, 23] width 81 height 24
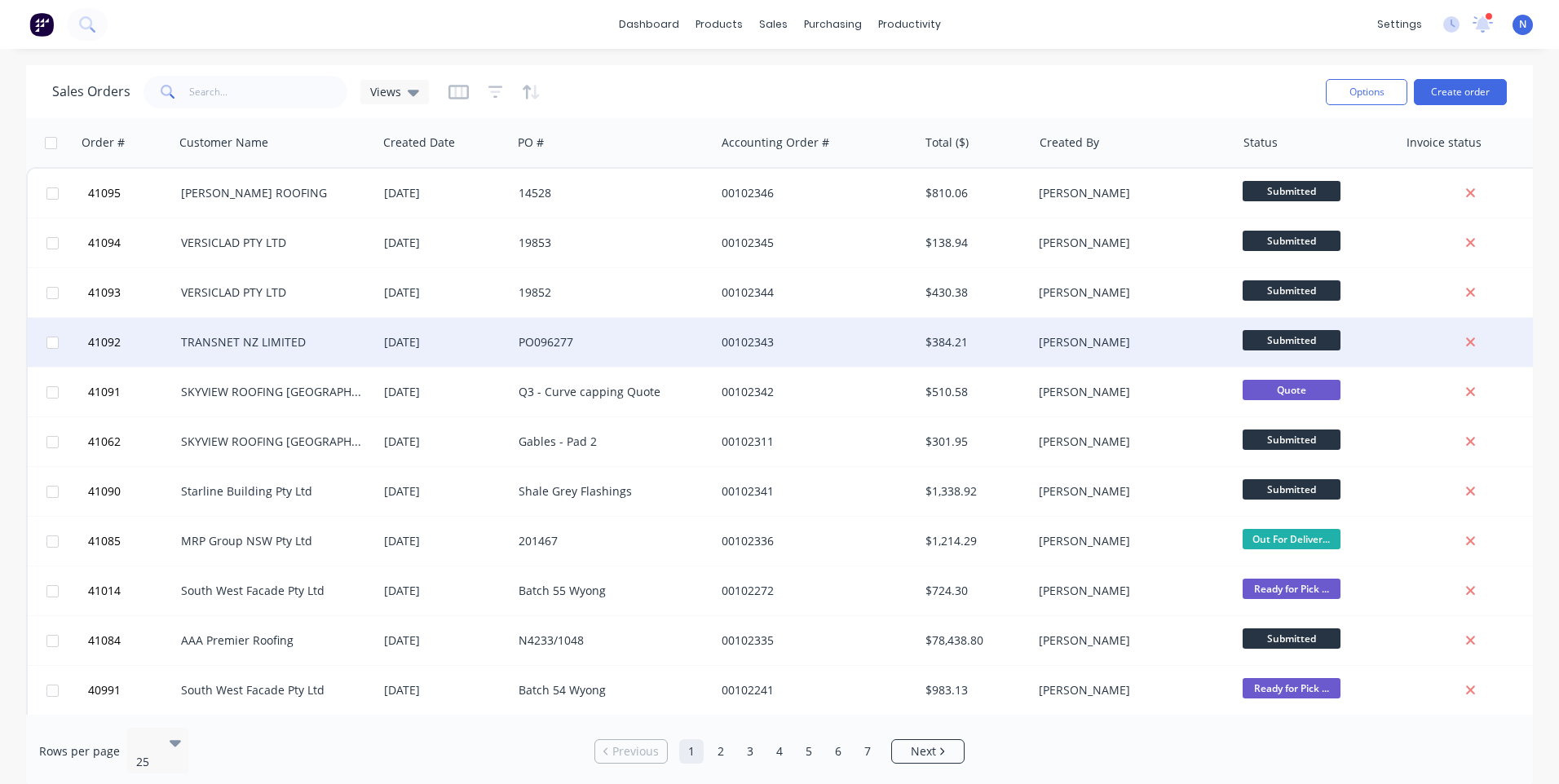
click at [447, 353] on div "[DATE]" at bounding box center [444, 342] width 134 height 49
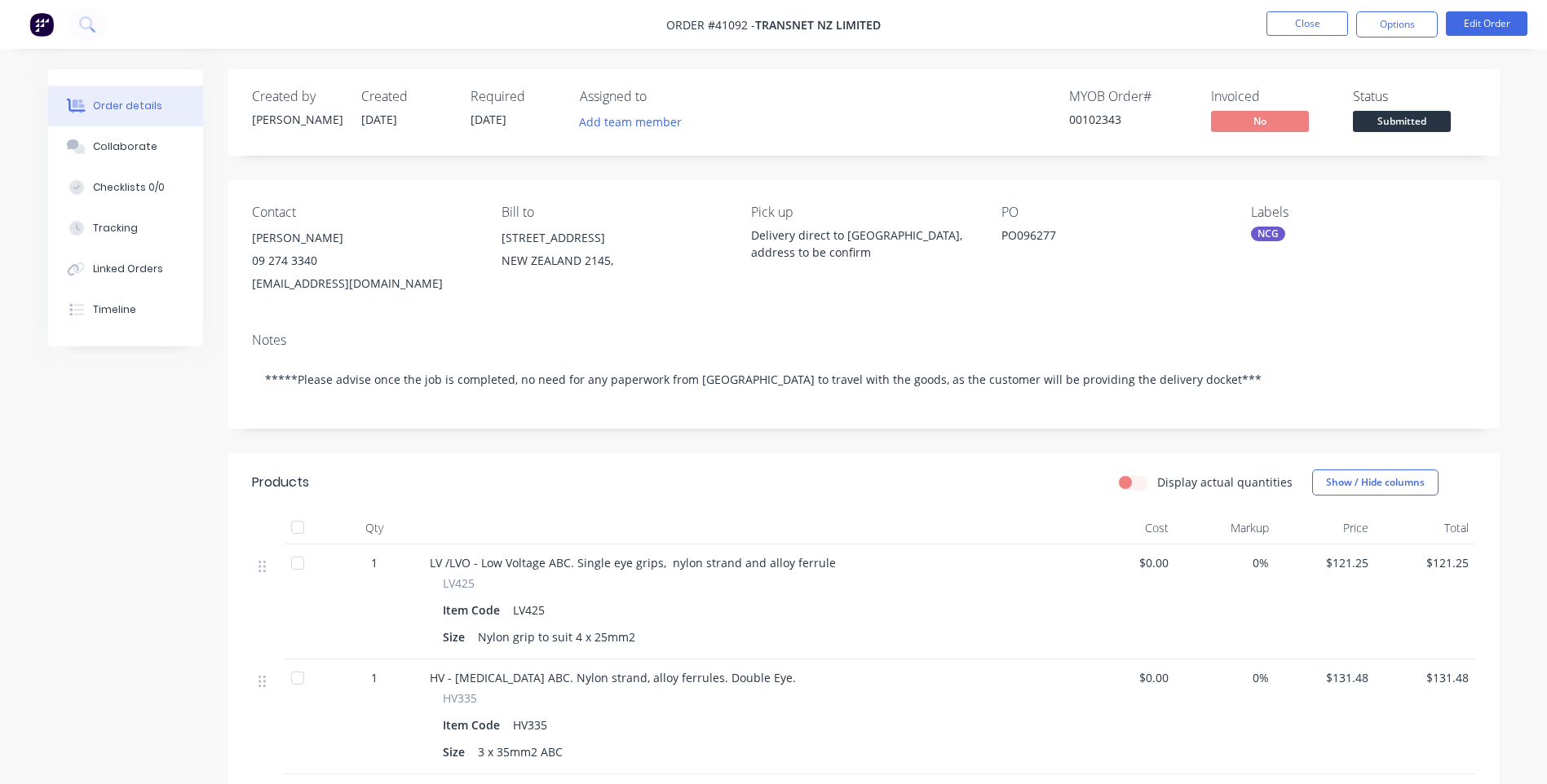
scroll to position [163, 0]
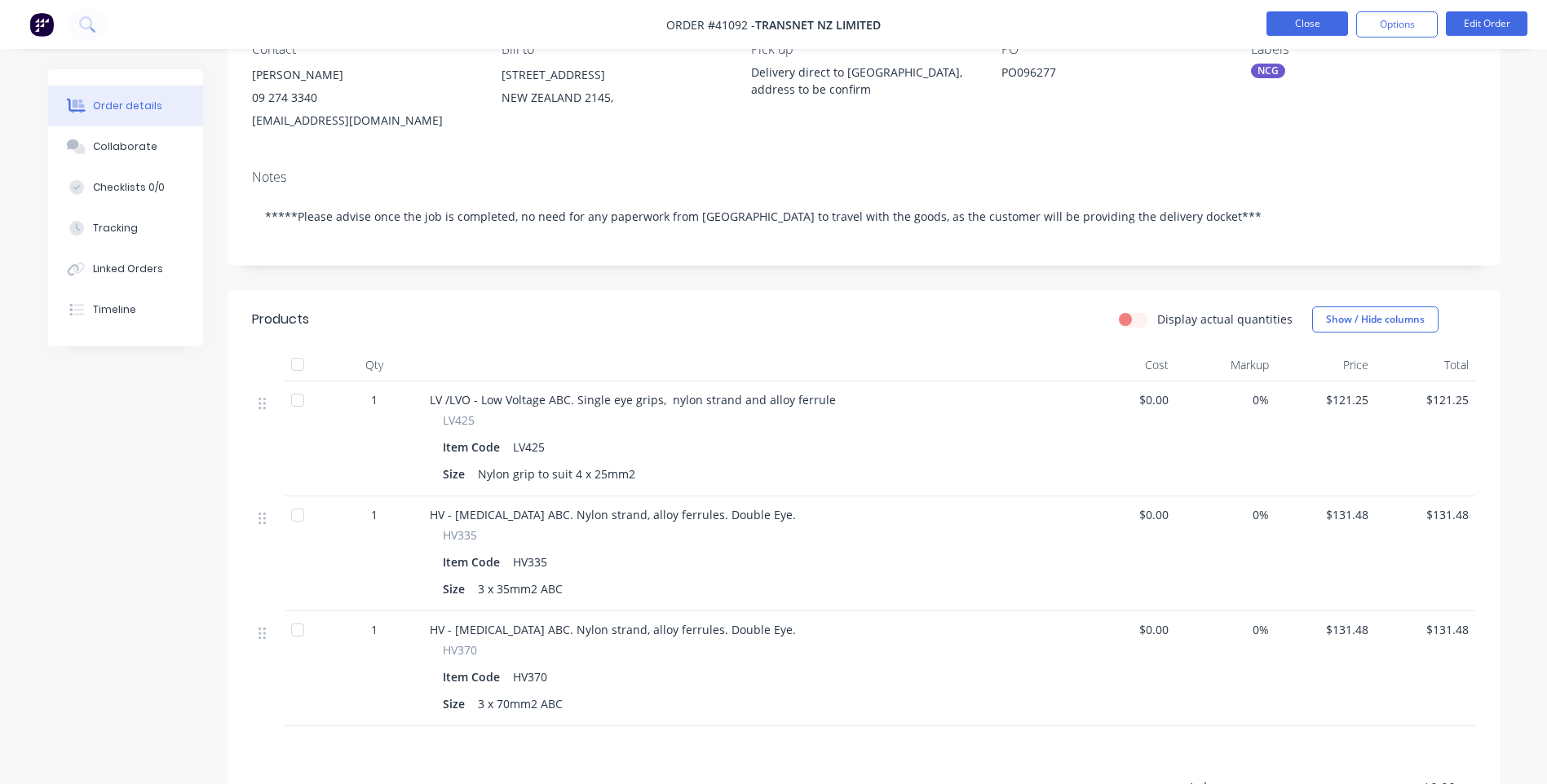
click at [1294, 30] on button "Close" at bounding box center [1307, 23] width 81 height 24
